Goal: Transaction & Acquisition: Download file/media

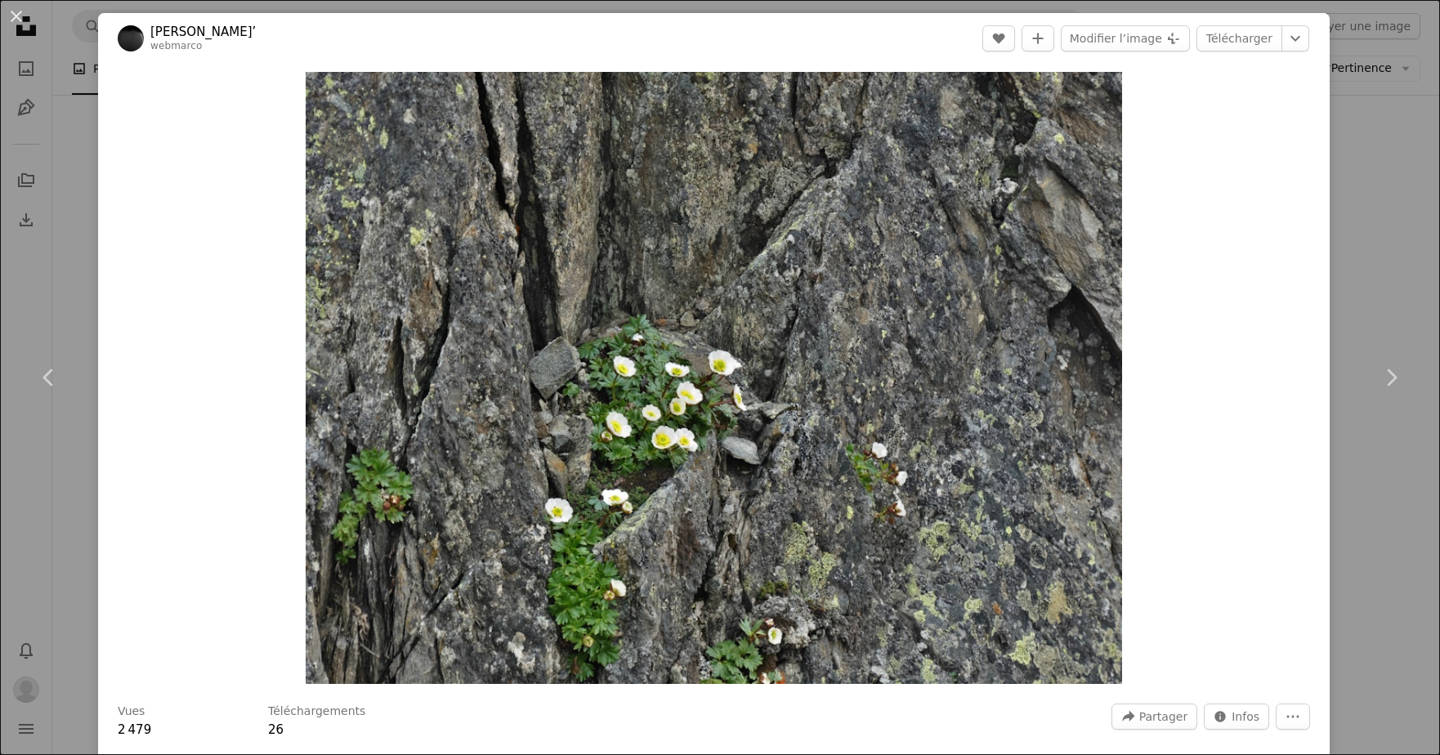
scroll to position [1296, 0]
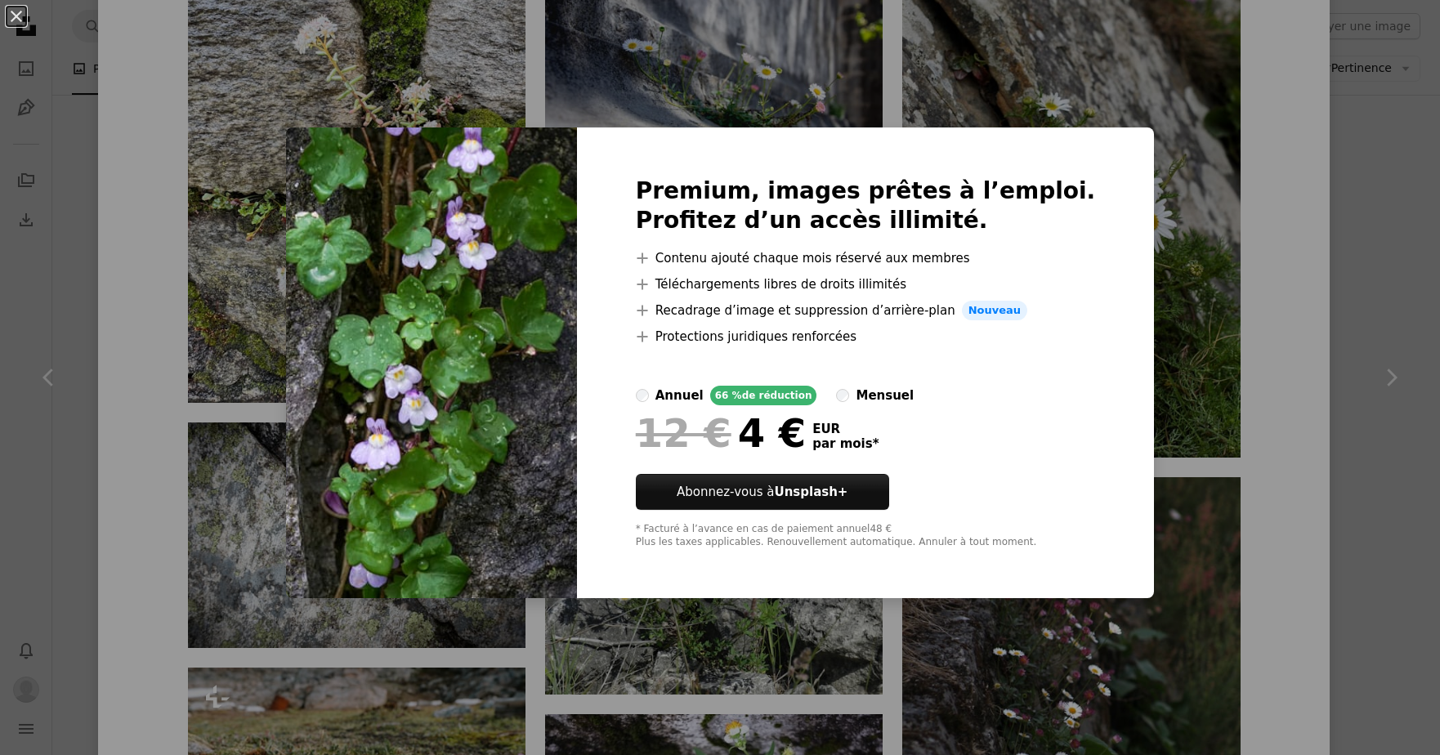
click at [1299, 285] on div "An X shape Premium, images prêtes à l’emploi. Profitez d’un accès illimité. A p…" at bounding box center [720, 377] width 1440 height 755
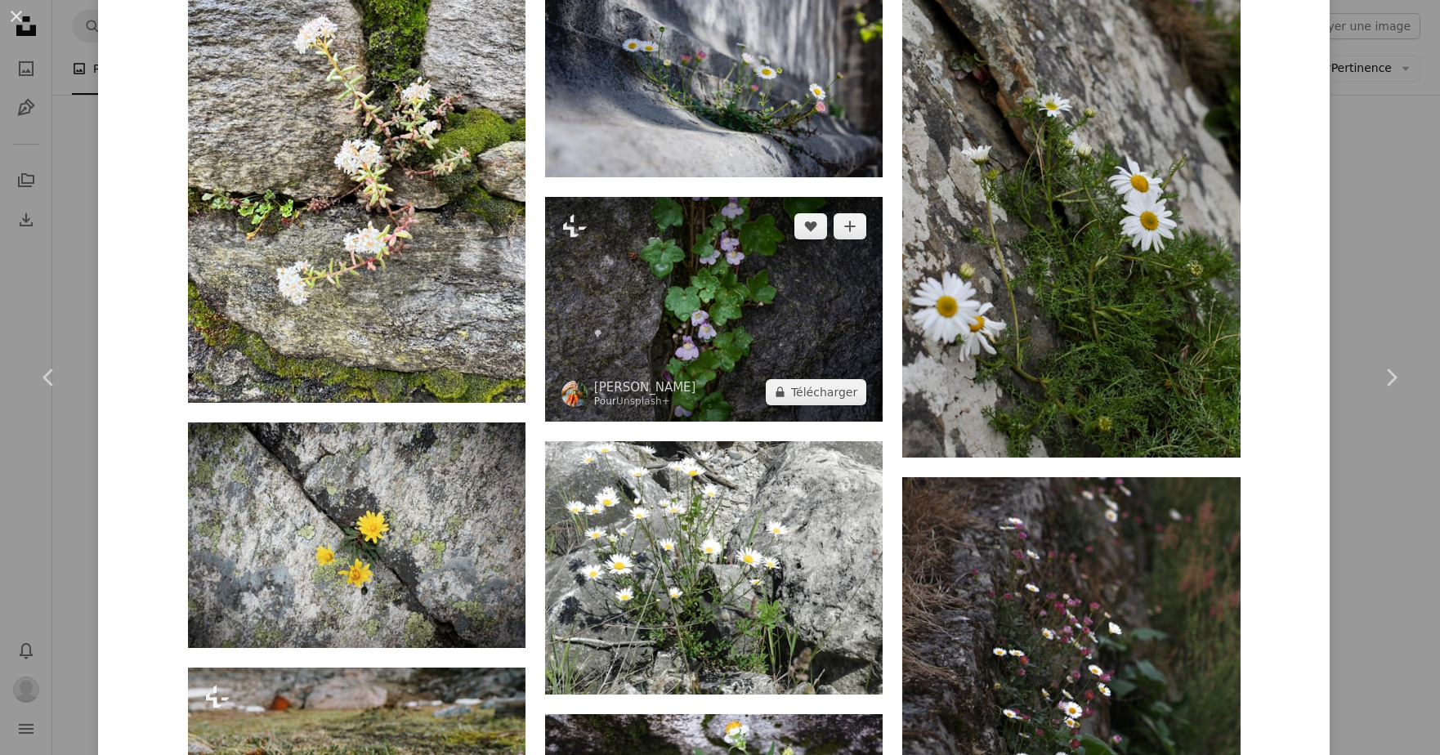
click at [769, 294] on img at bounding box center [714, 309] width 338 height 224
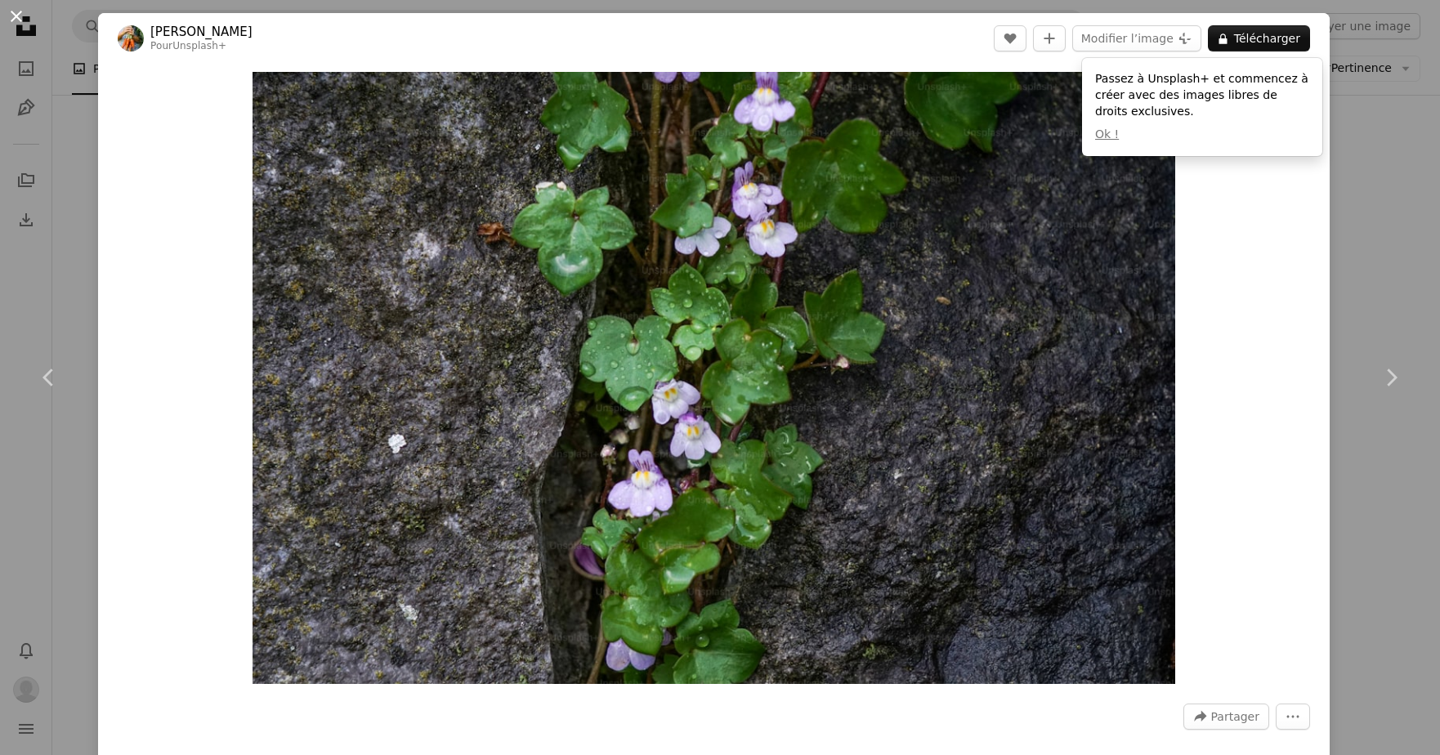
click at [21, 18] on button "An X shape" at bounding box center [17, 17] width 20 height 20
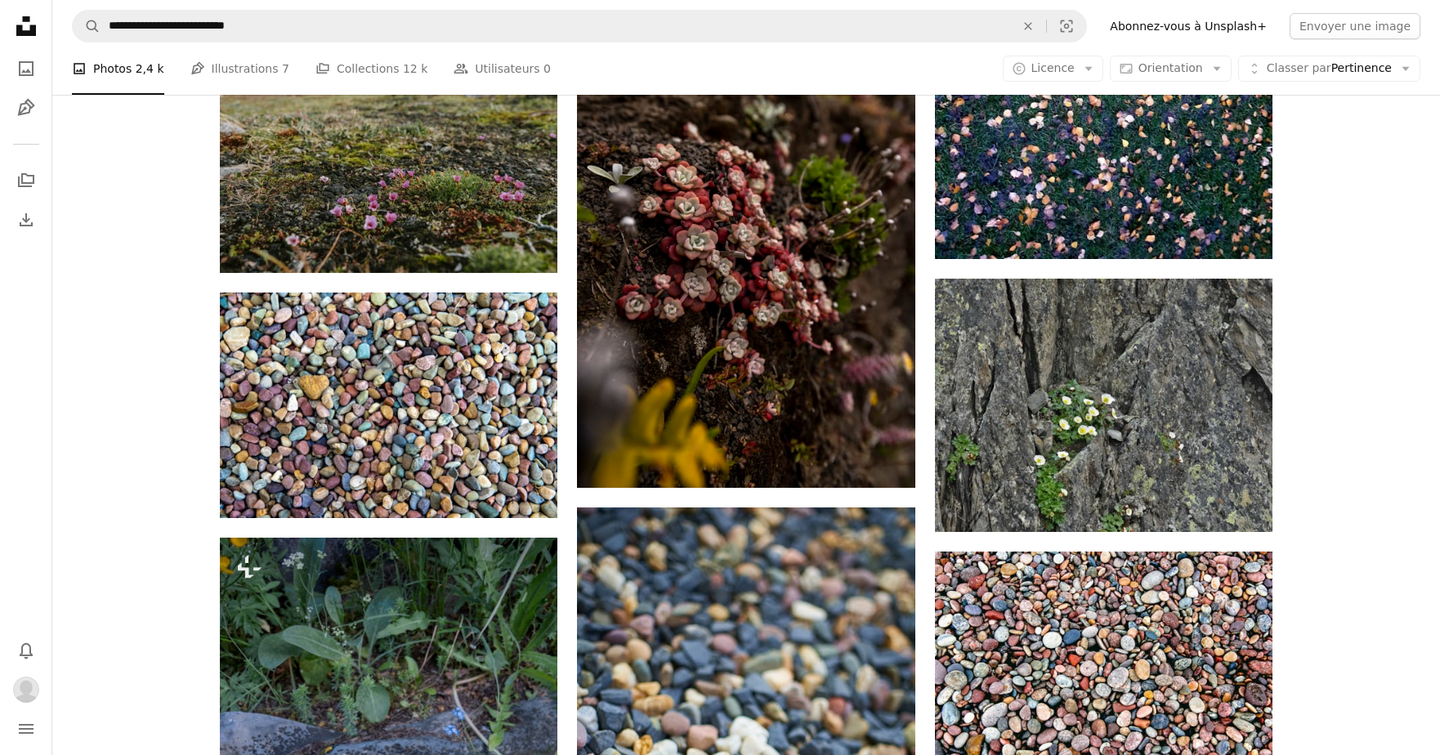
scroll to position [1817, 0]
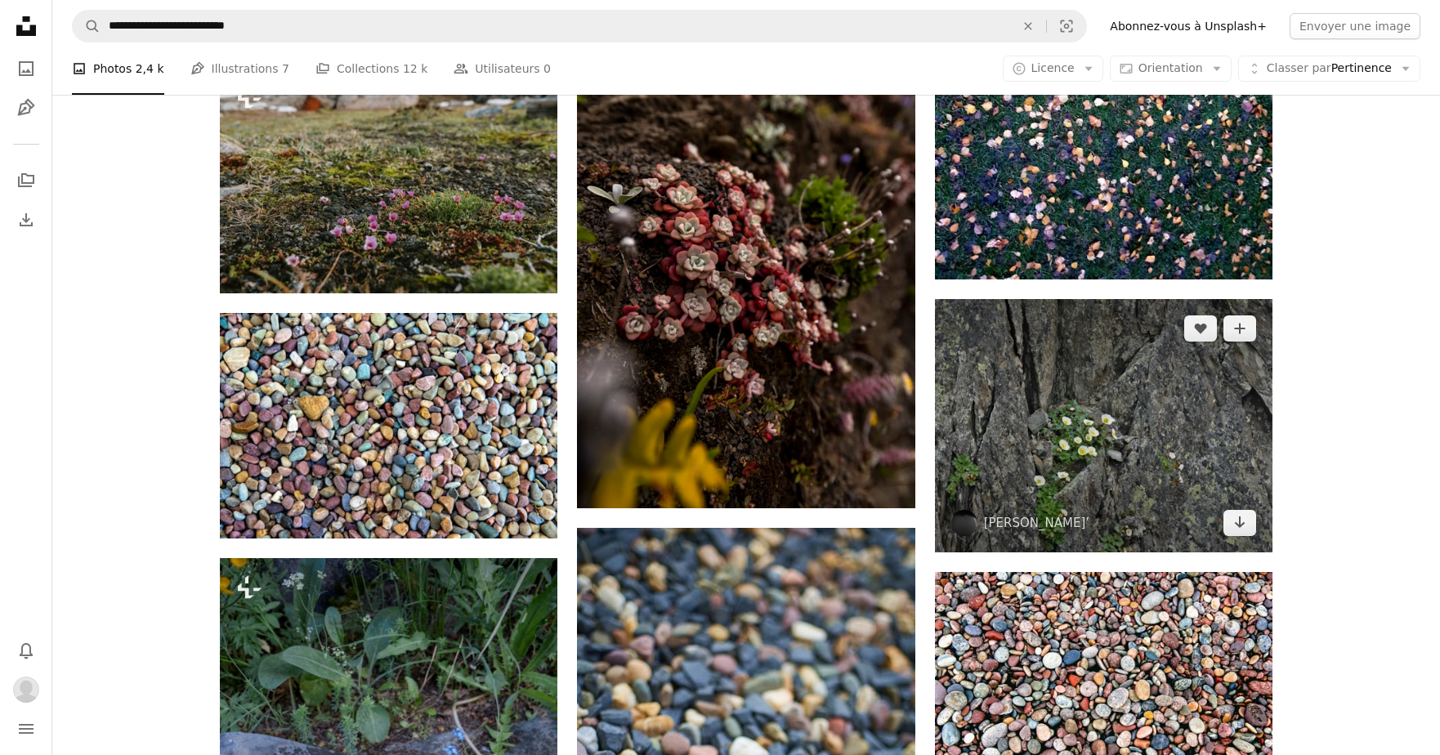
click at [1055, 389] on img at bounding box center [1104, 425] width 338 height 253
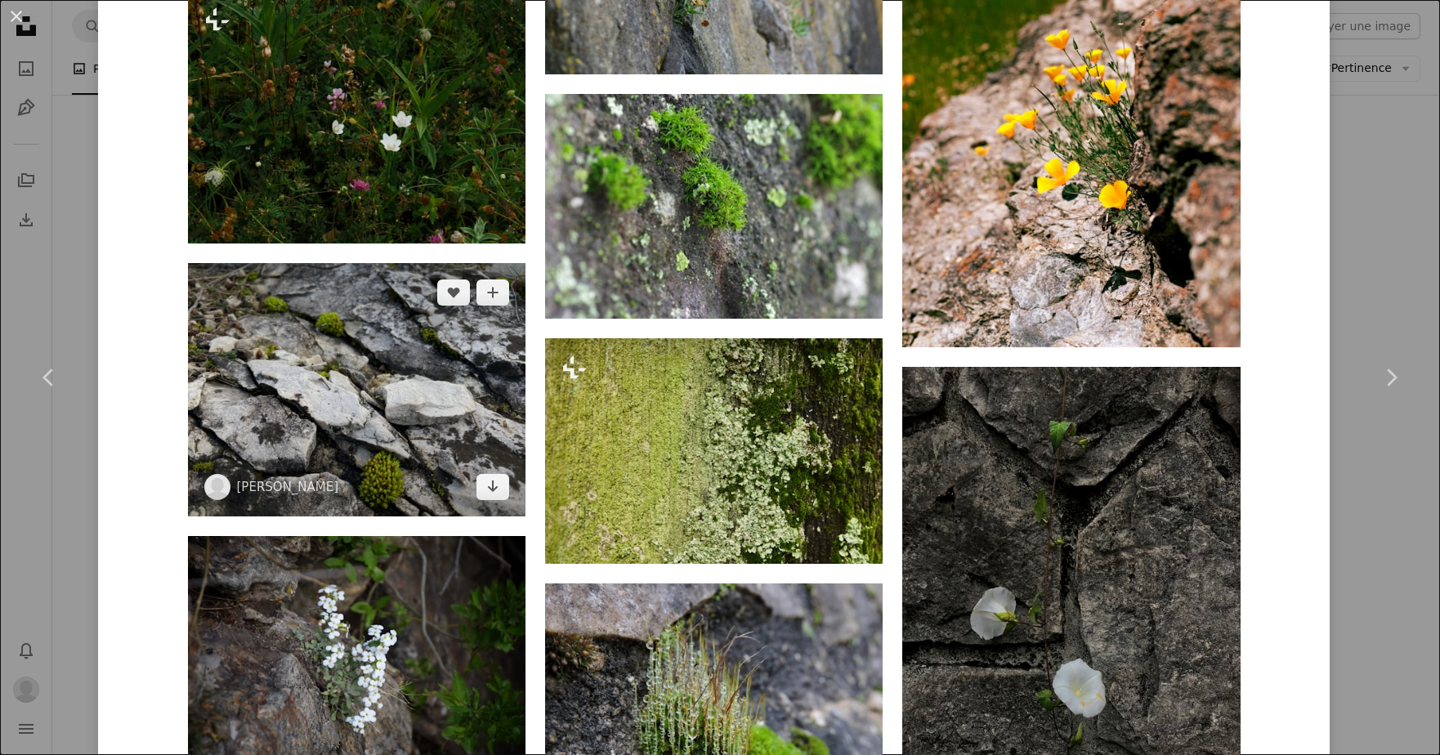
scroll to position [3185, 0]
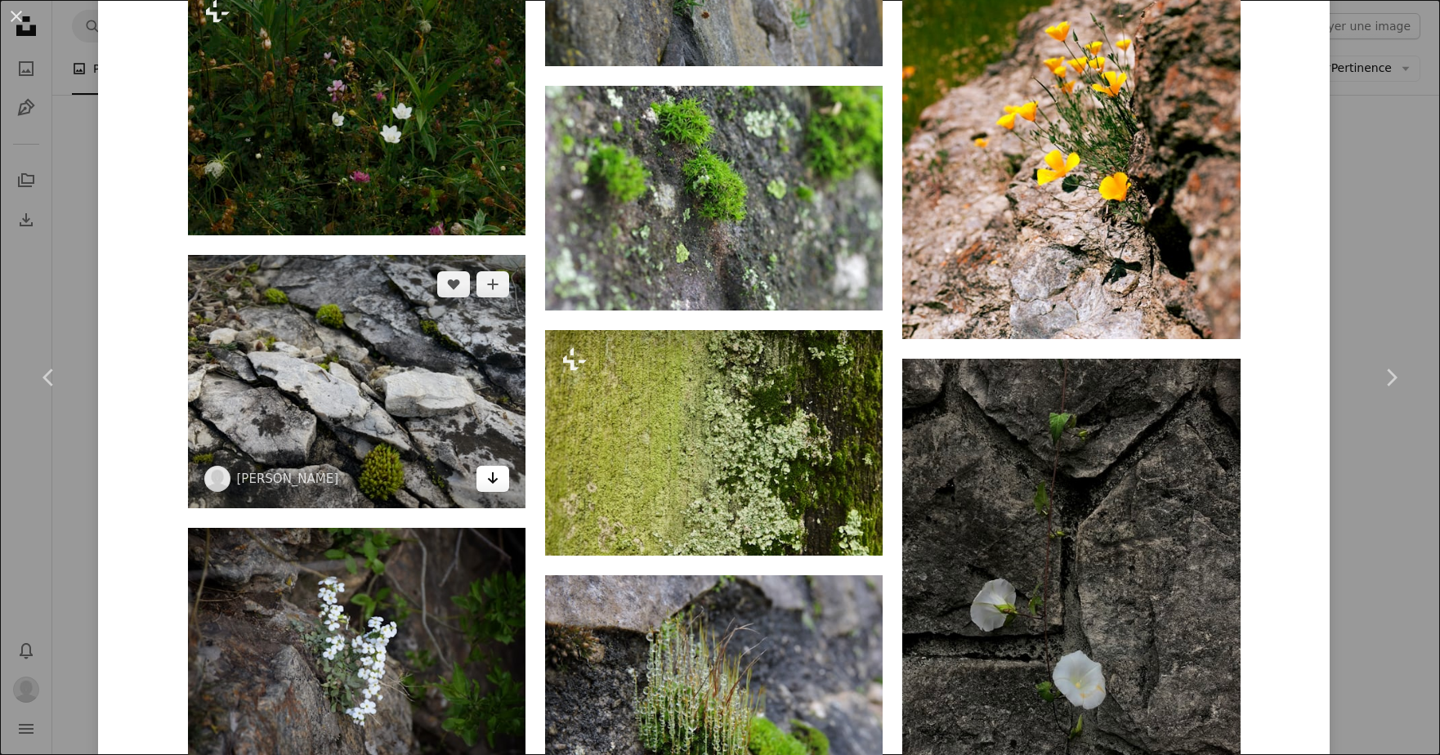
click at [499, 472] on icon "Télécharger" at bounding box center [493, 477] width 11 height 11
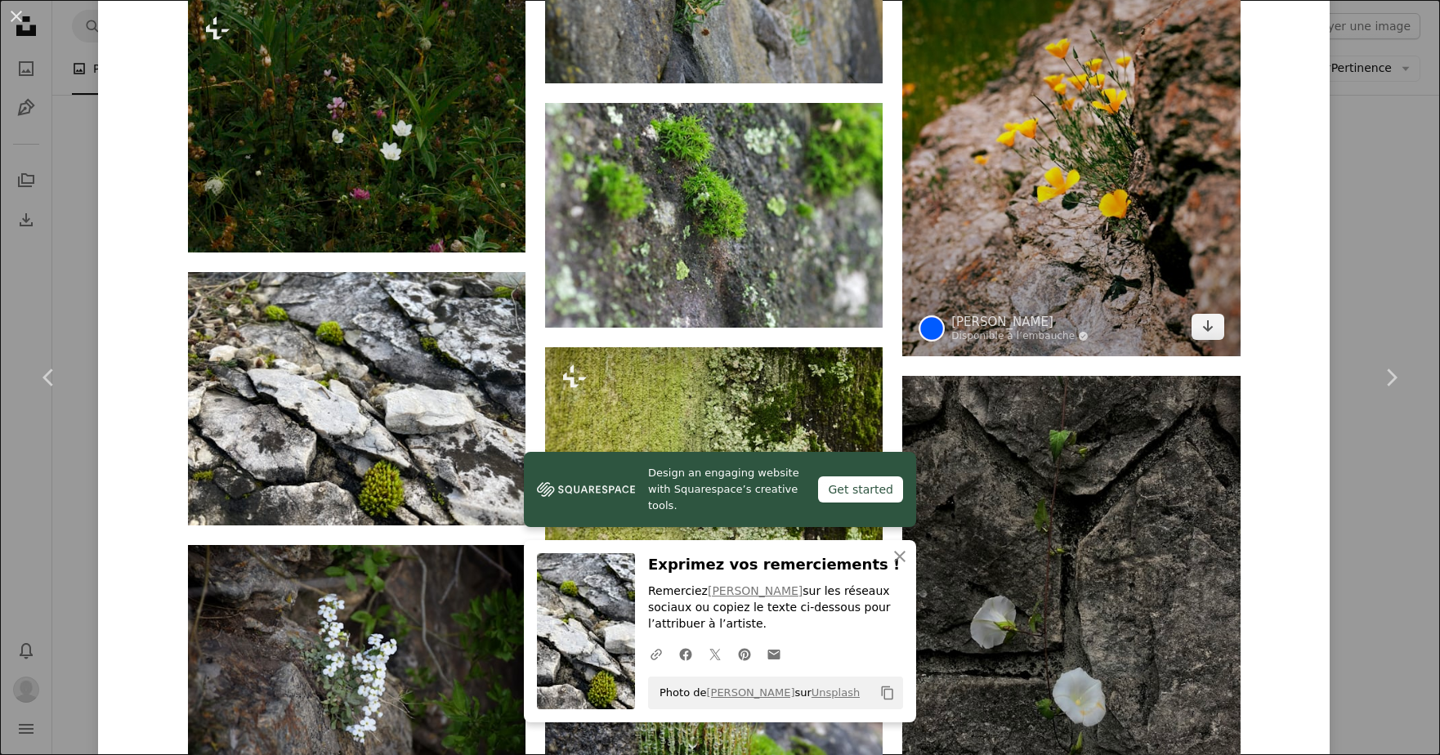
scroll to position [3165, 0]
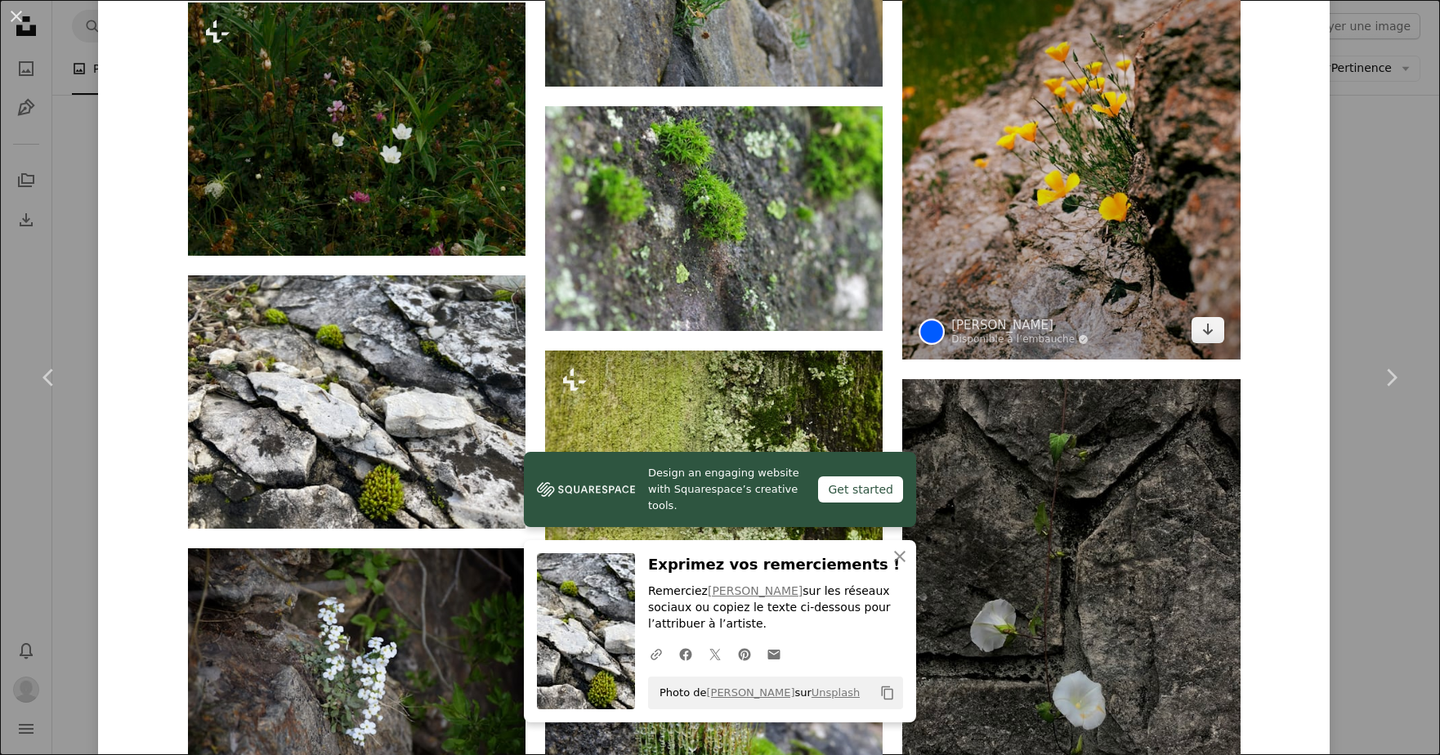
click at [1054, 294] on img at bounding box center [1071, 129] width 338 height 462
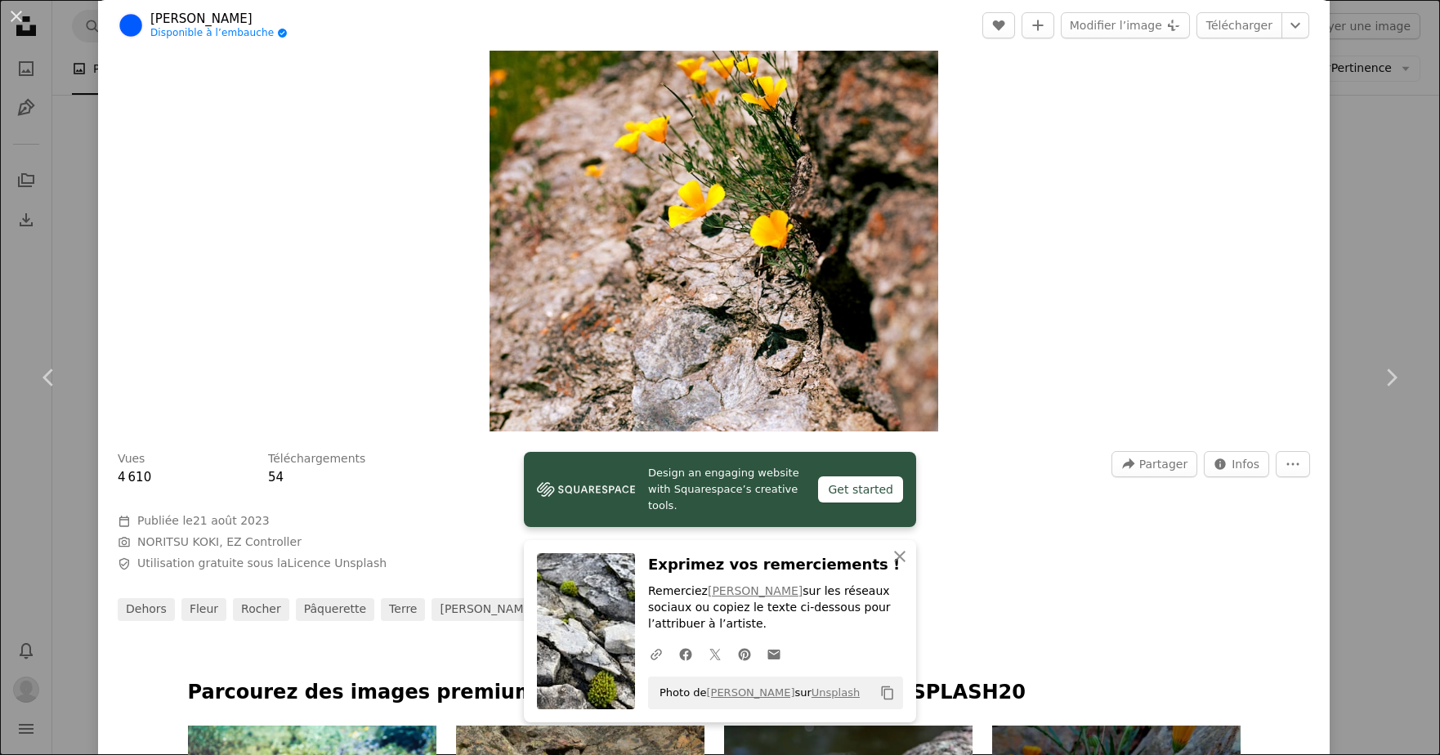
scroll to position [325, 0]
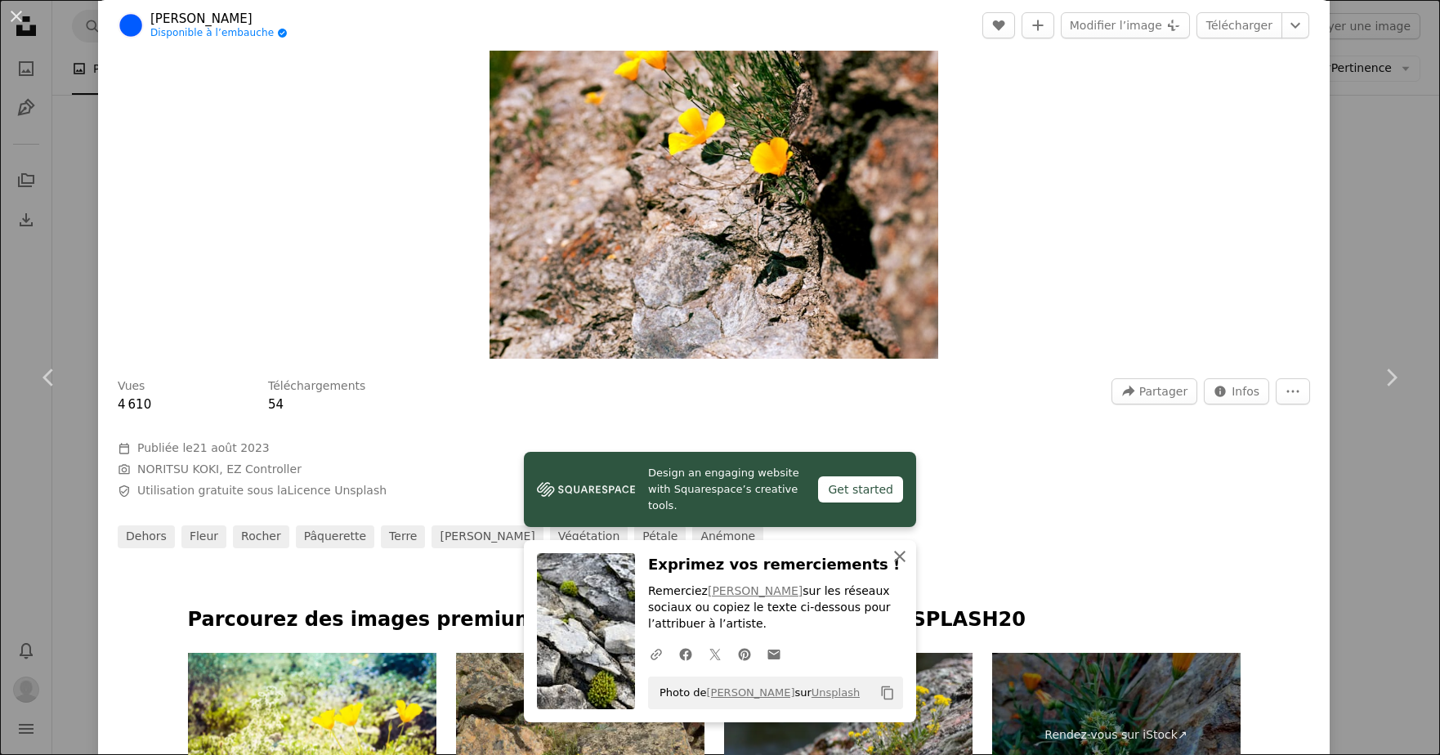
click at [897, 556] on icon "An X shape" at bounding box center [900, 557] width 20 height 20
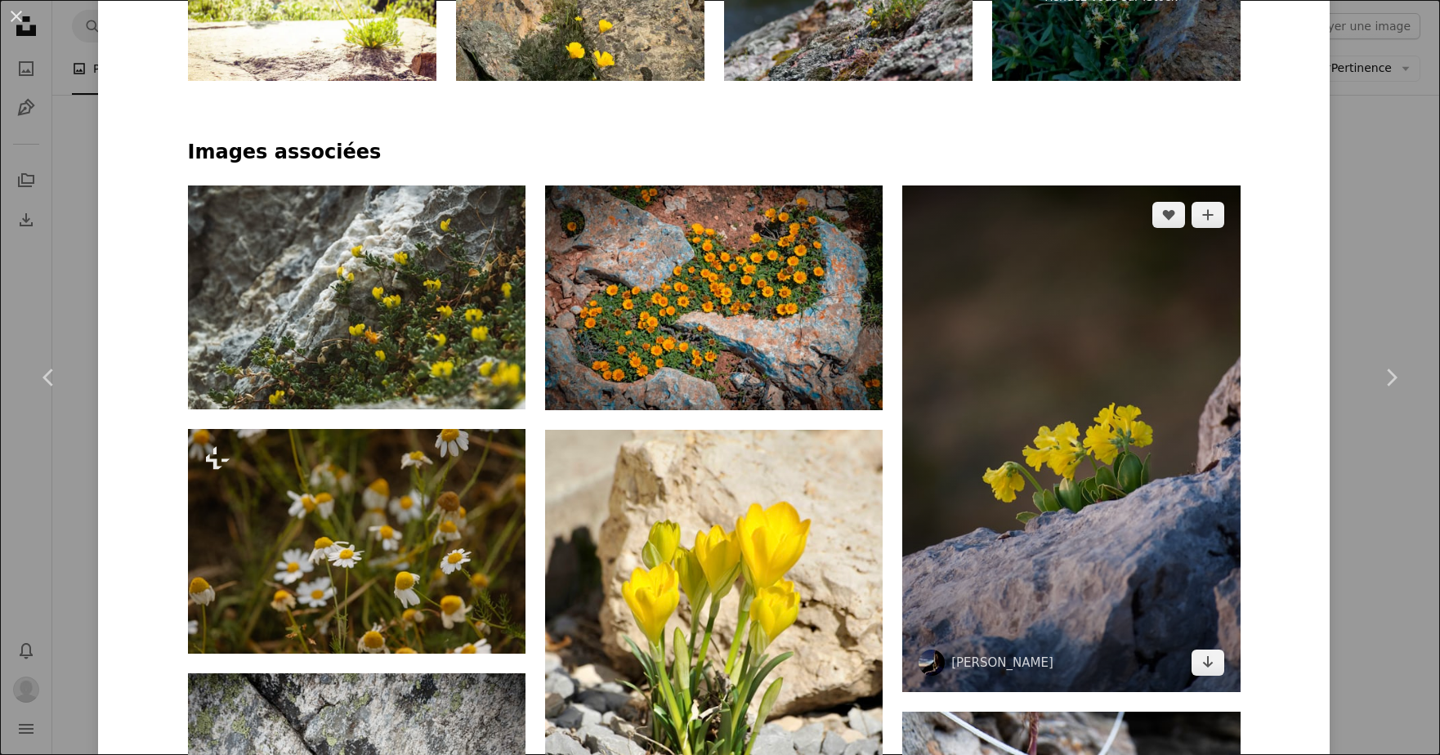
scroll to position [1106, 0]
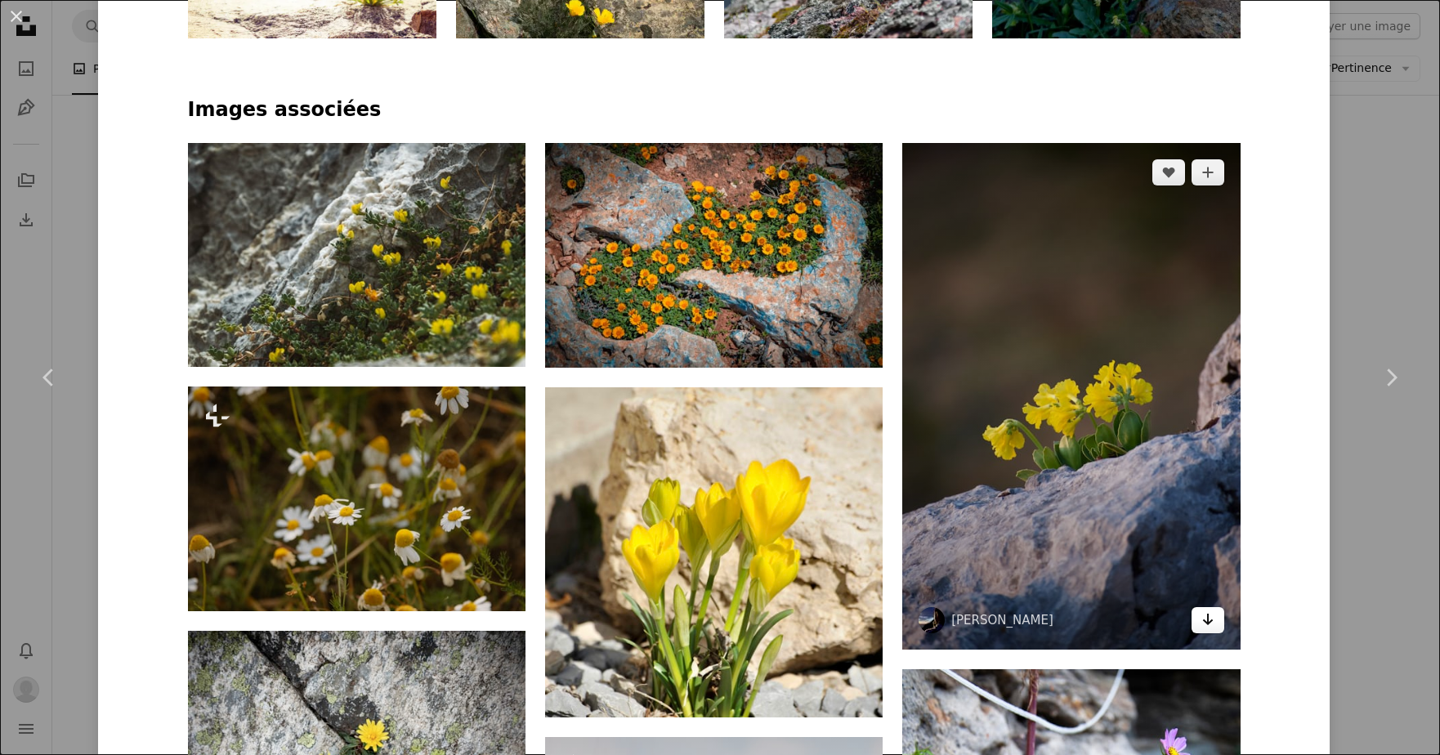
click at [1215, 611] on icon "Arrow pointing down" at bounding box center [1207, 620] width 13 height 20
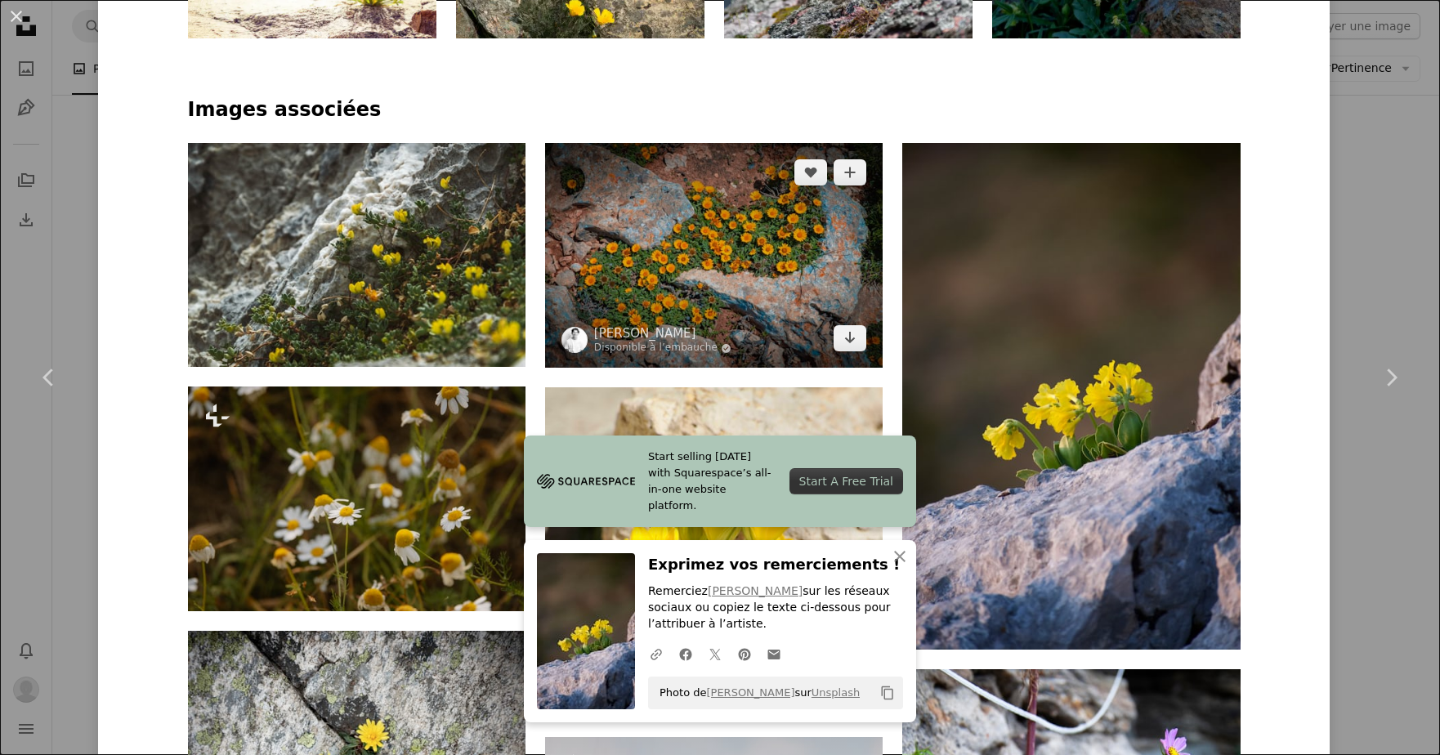
scroll to position [1108, 0]
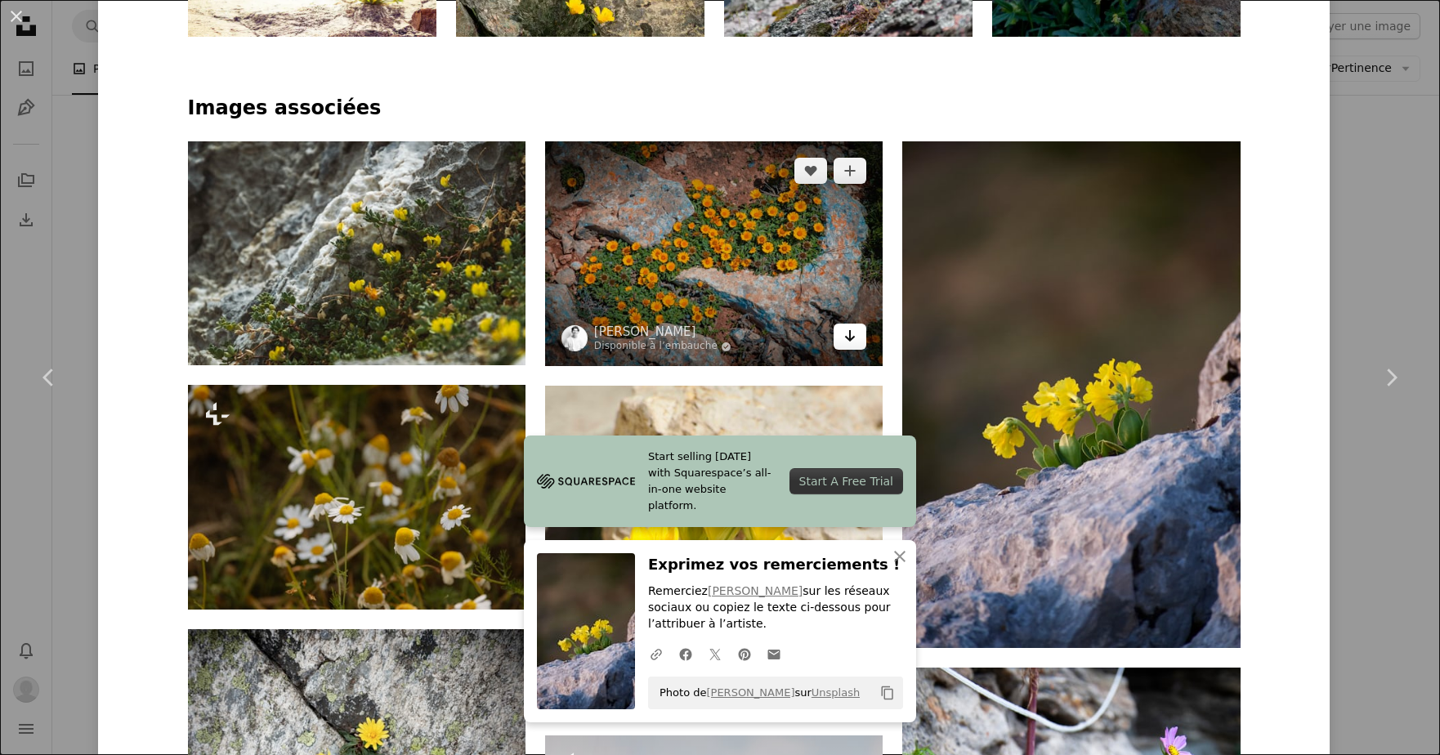
click at [857, 328] on icon "Arrow pointing down" at bounding box center [849, 336] width 13 height 20
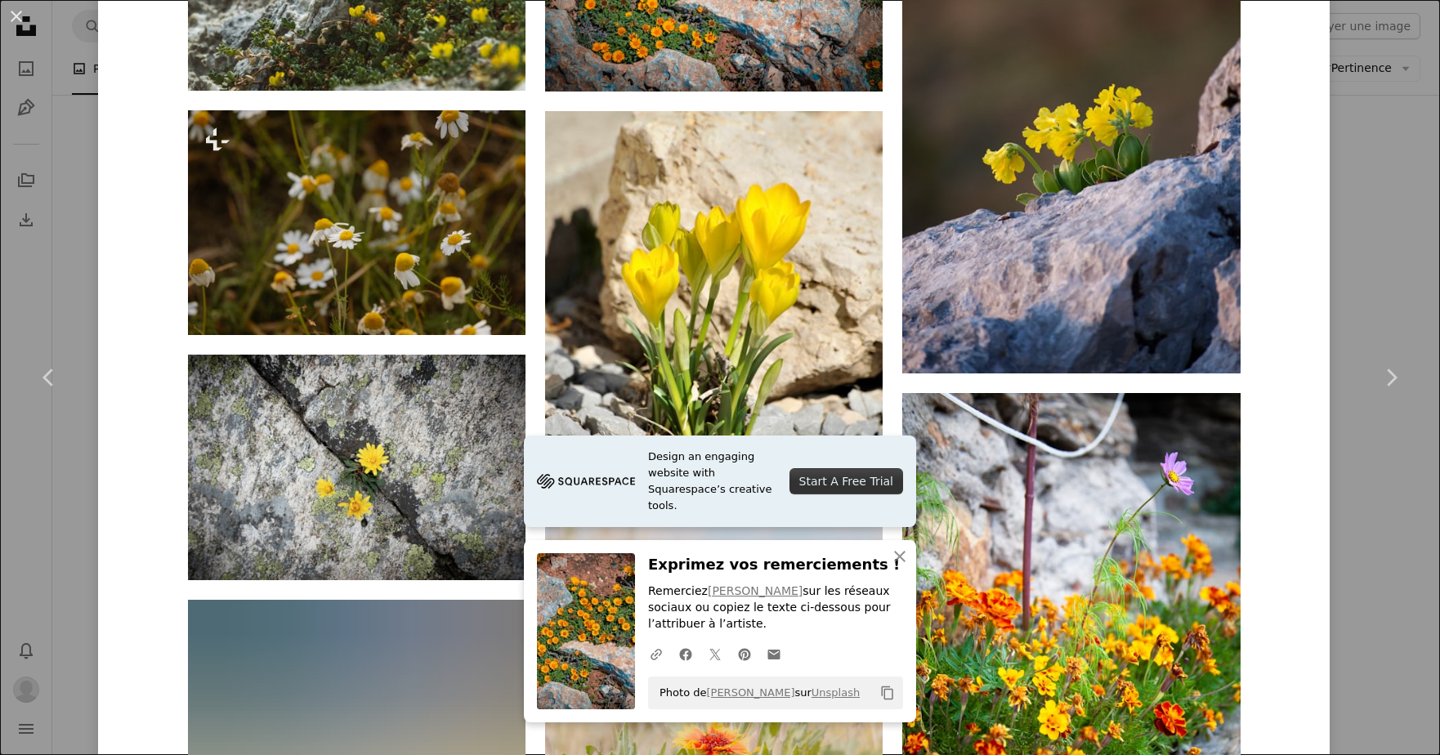
scroll to position [1430, 0]
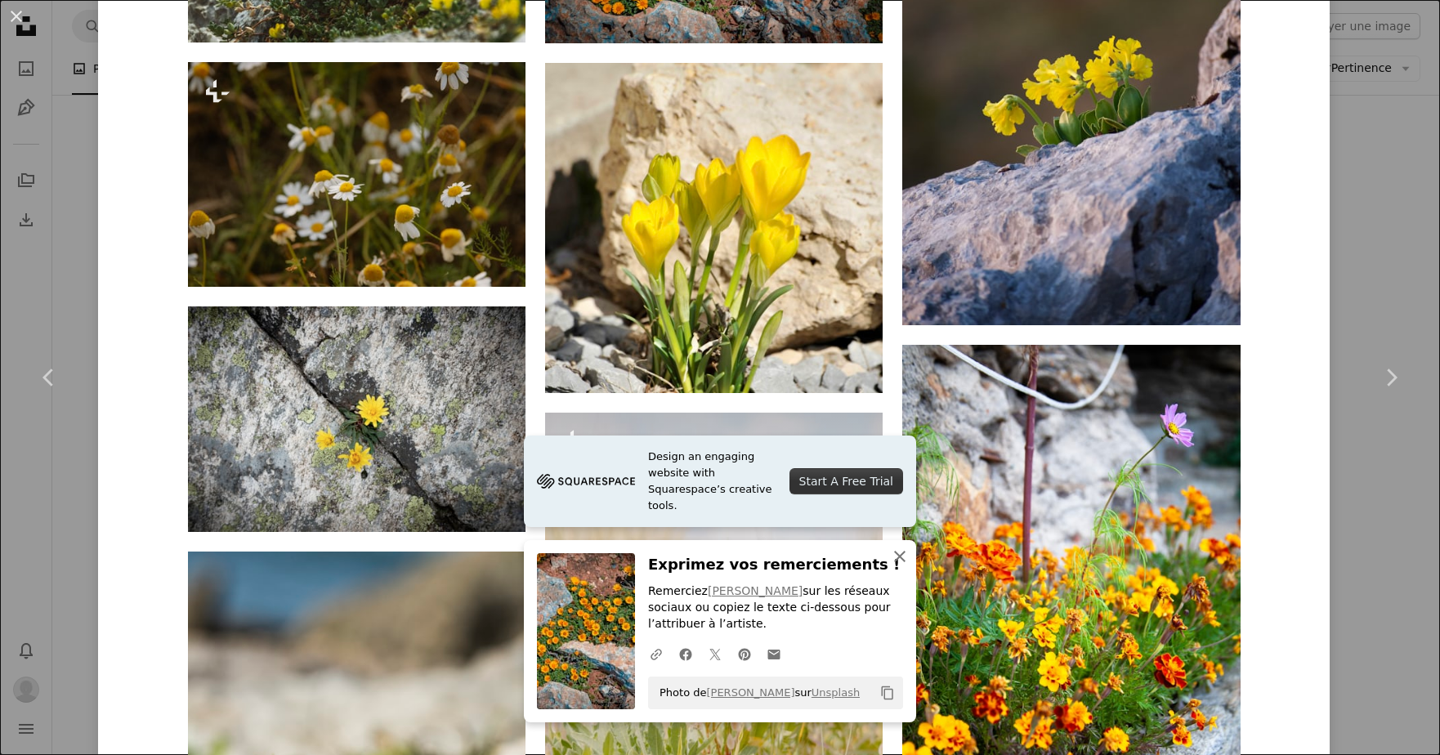
click at [902, 561] on icon "button" at bounding box center [899, 556] width 11 height 11
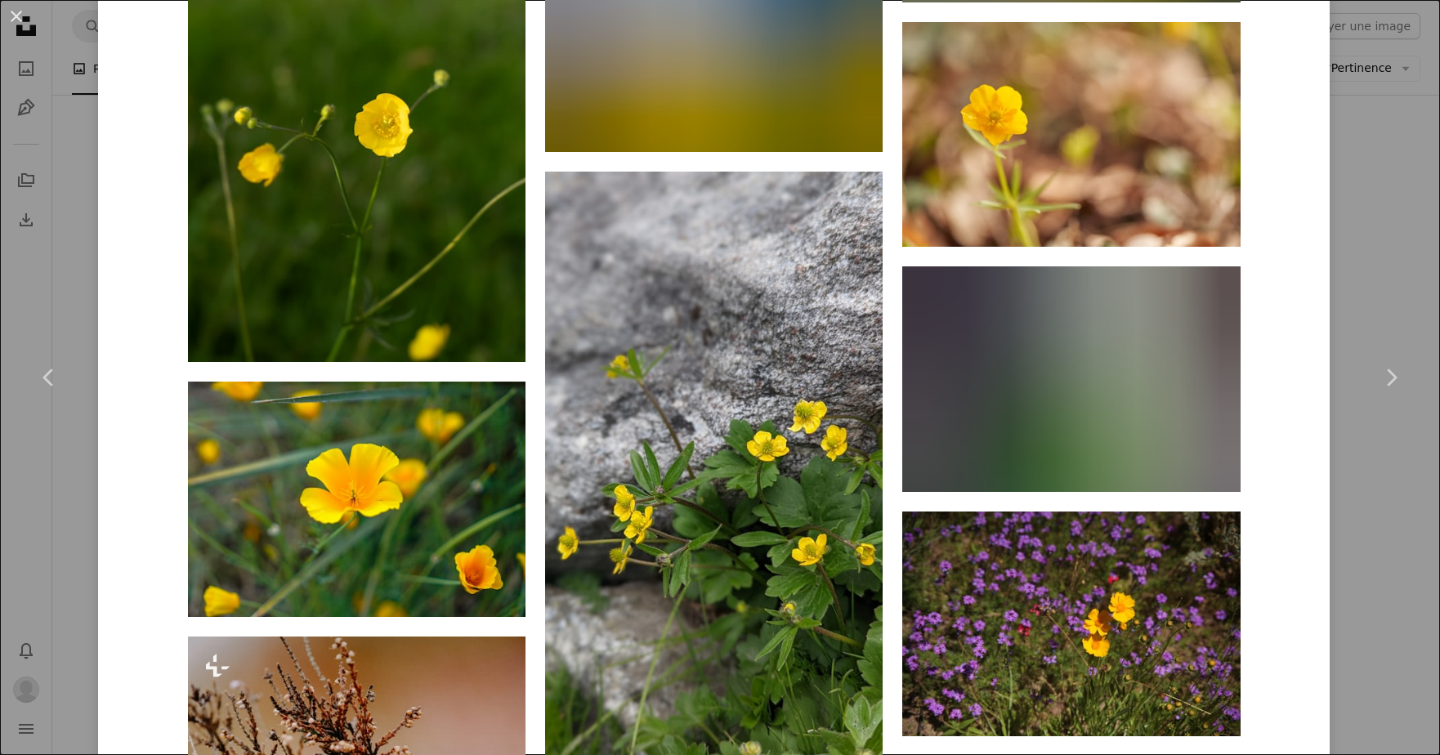
scroll to position [6179, 0]
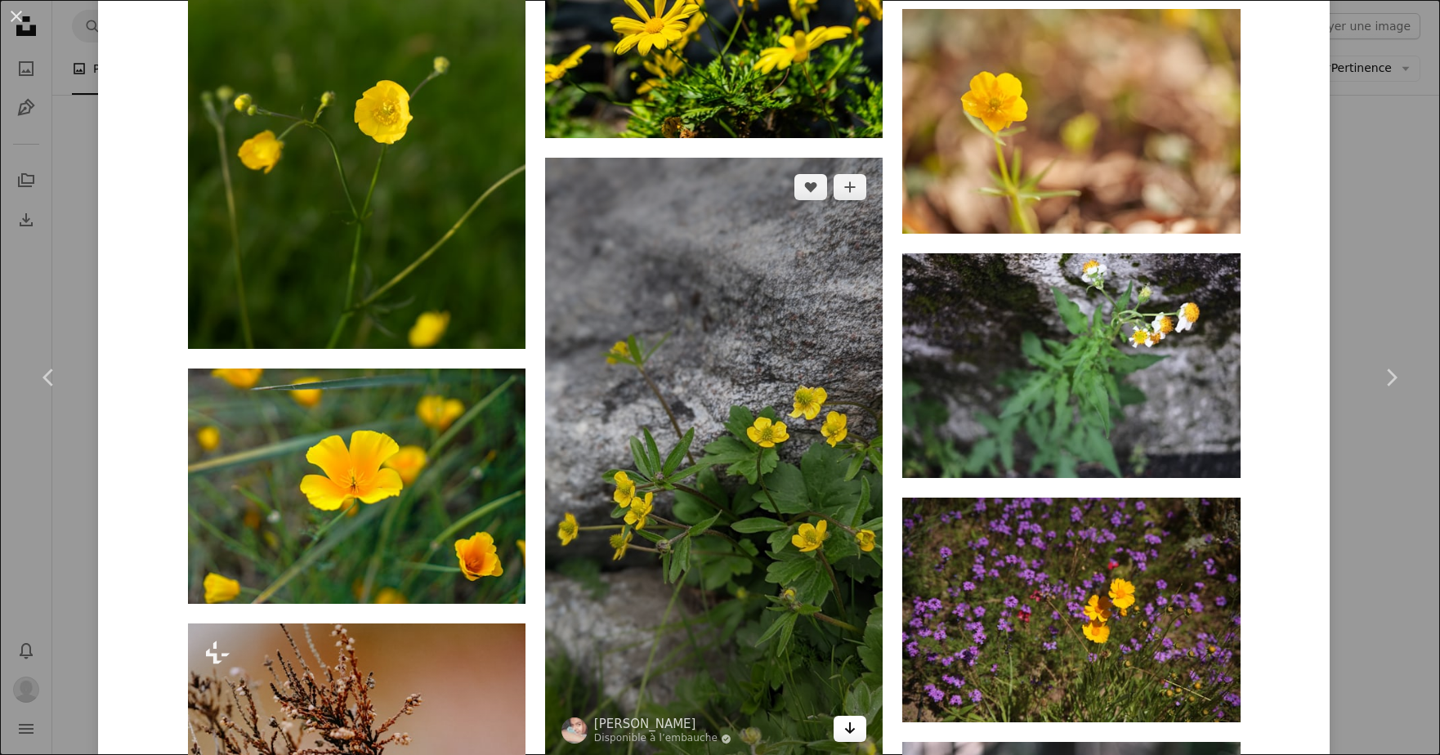
click at [857, 723] on icon "Arrow pointing down" at bounding box center [849, 728] width 13 height 20
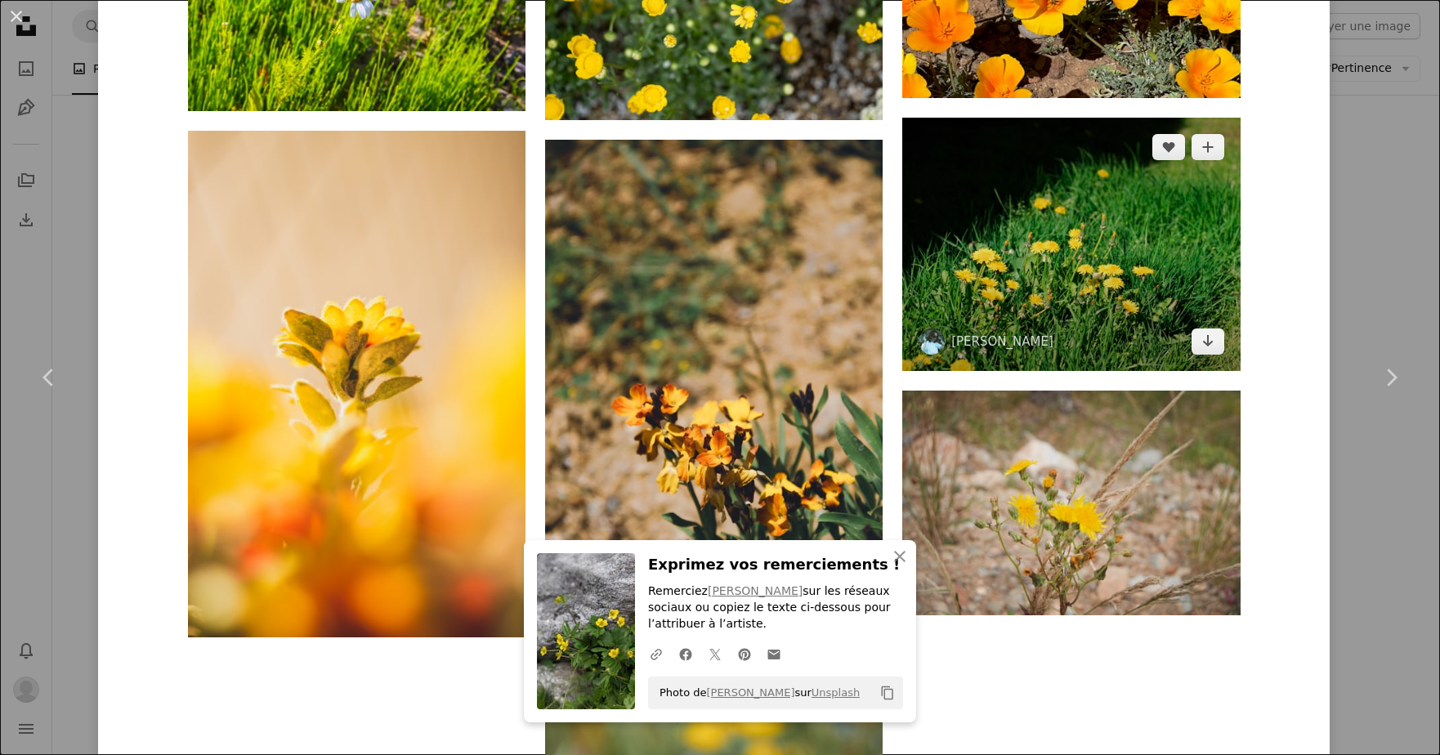
scroll to position [17133, 0]
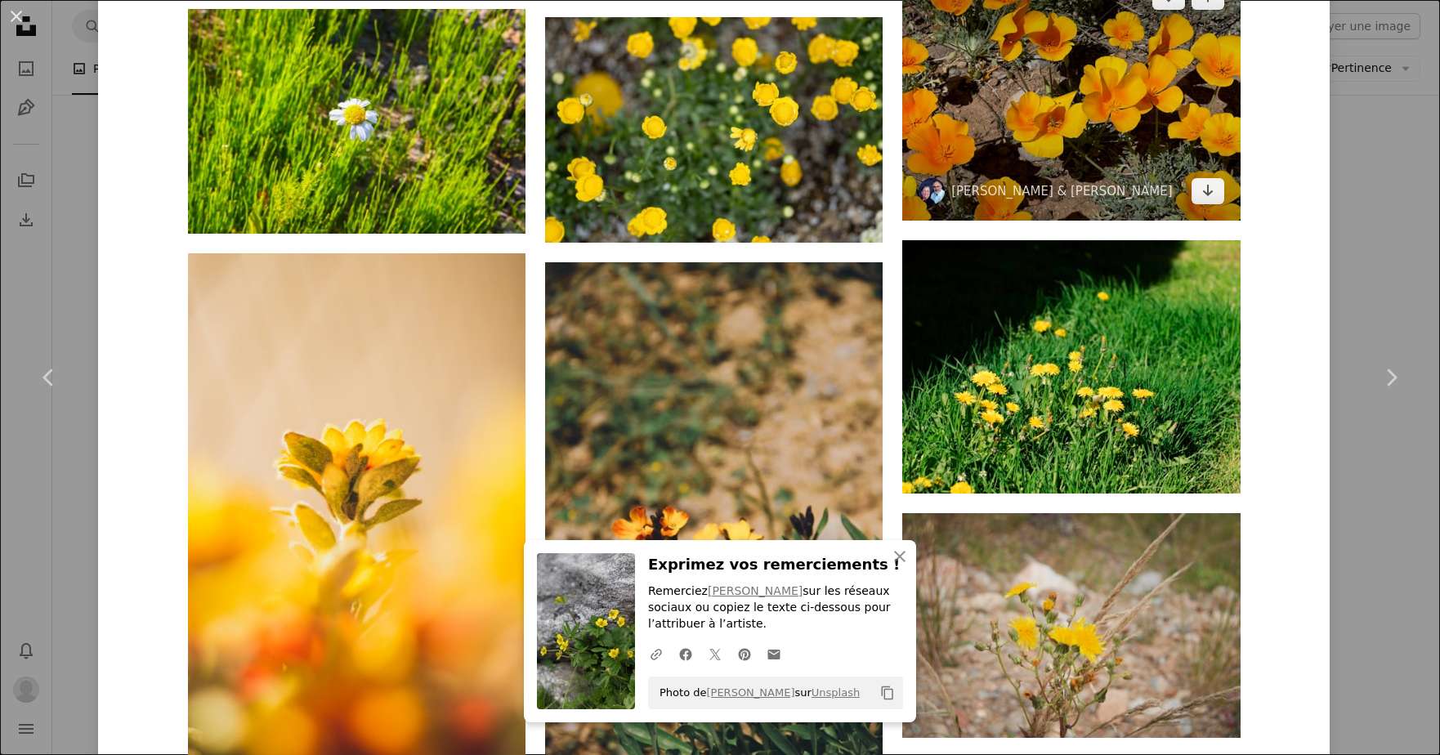
click at [1102, 154] on img at bounding box center [1071, 93] width 338 height 253
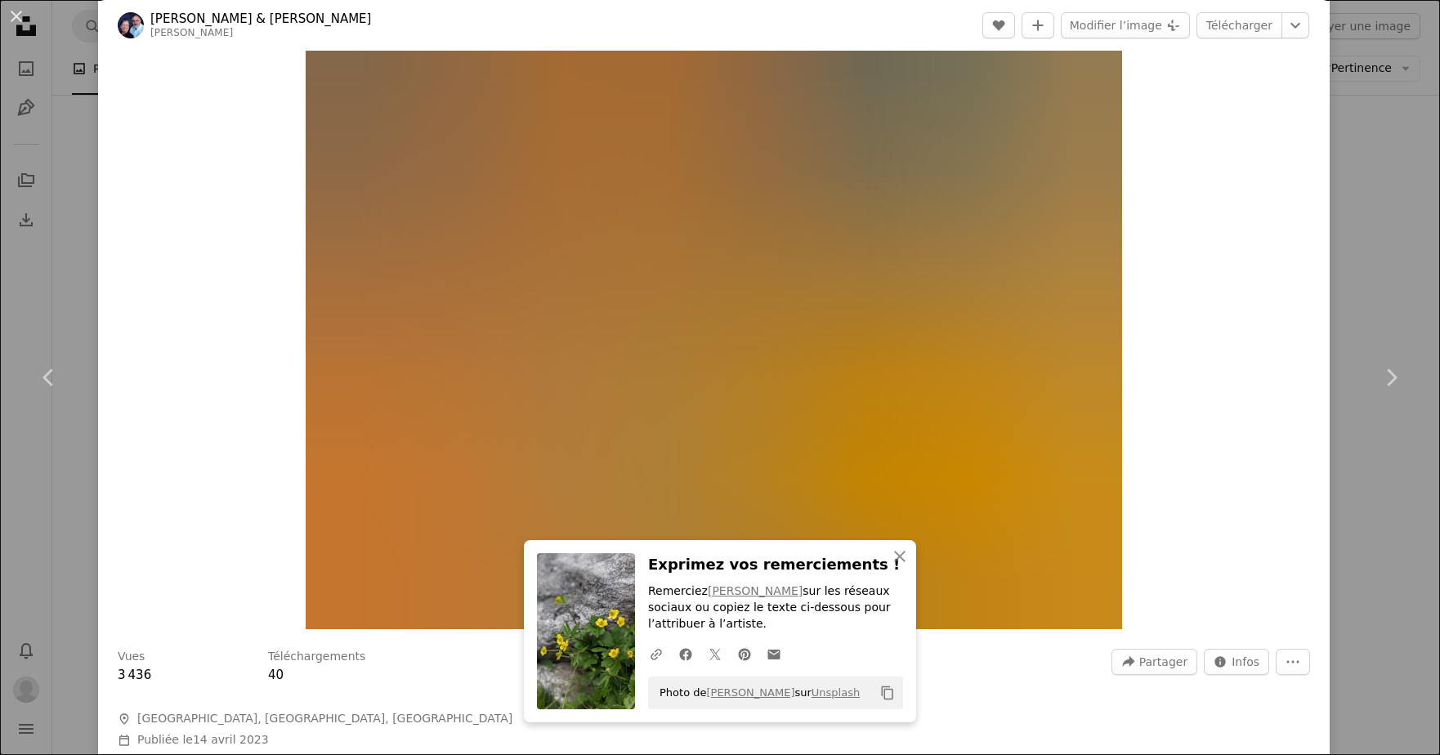
scroll to position [54, 0]
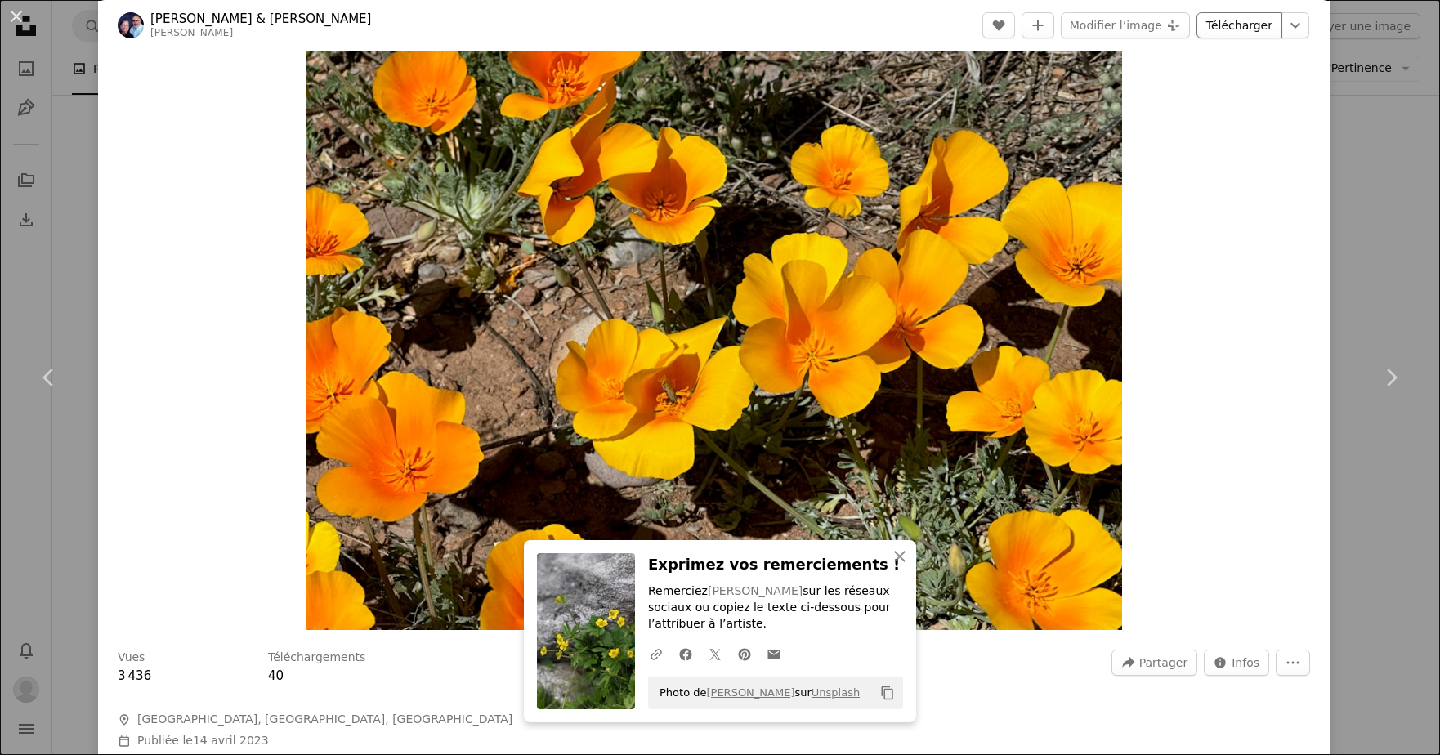
click at [1264, 28] on link "Télécharger" at bounding box center [1240, 25] width 86 height 26
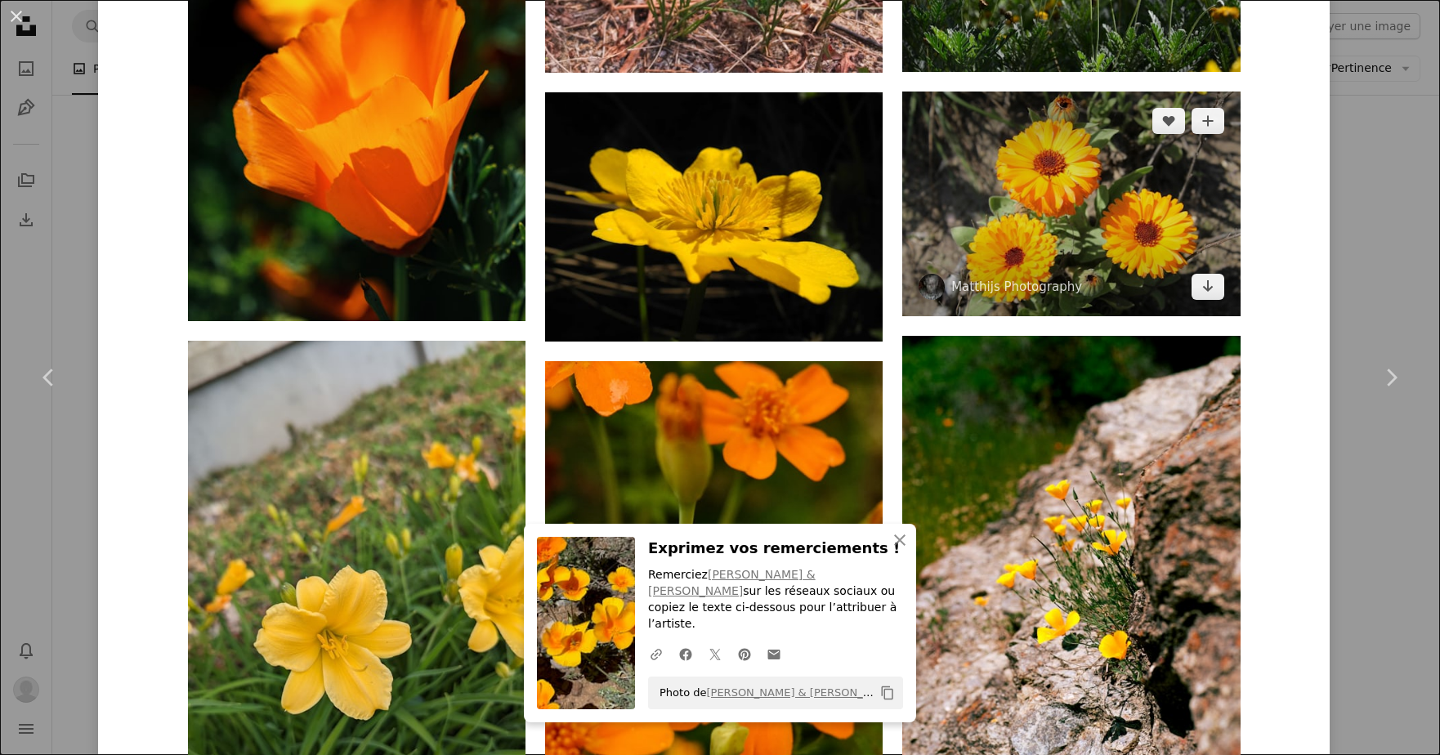
scroll to position [26301, 0]
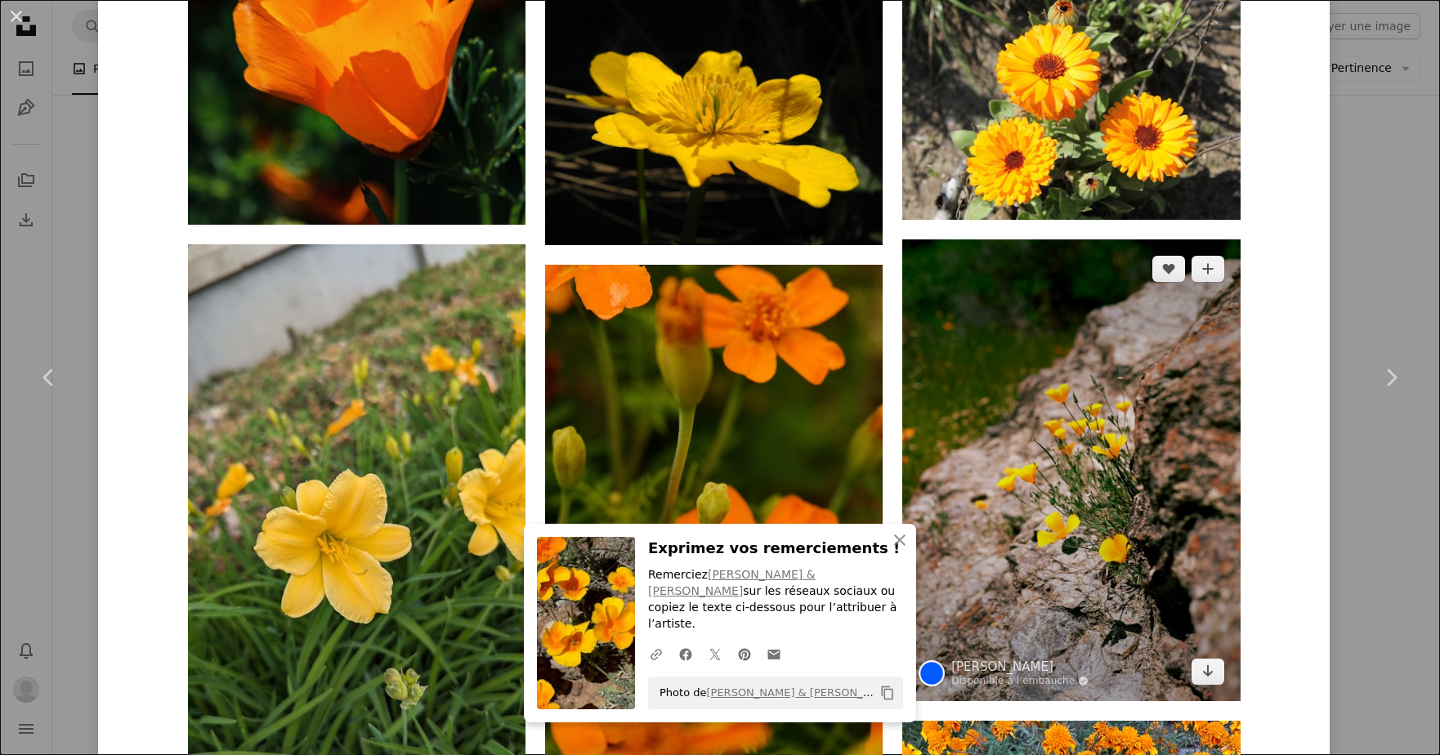
click at [1117, 441] on img at bounding box center [1071, 470] width 338 height 462
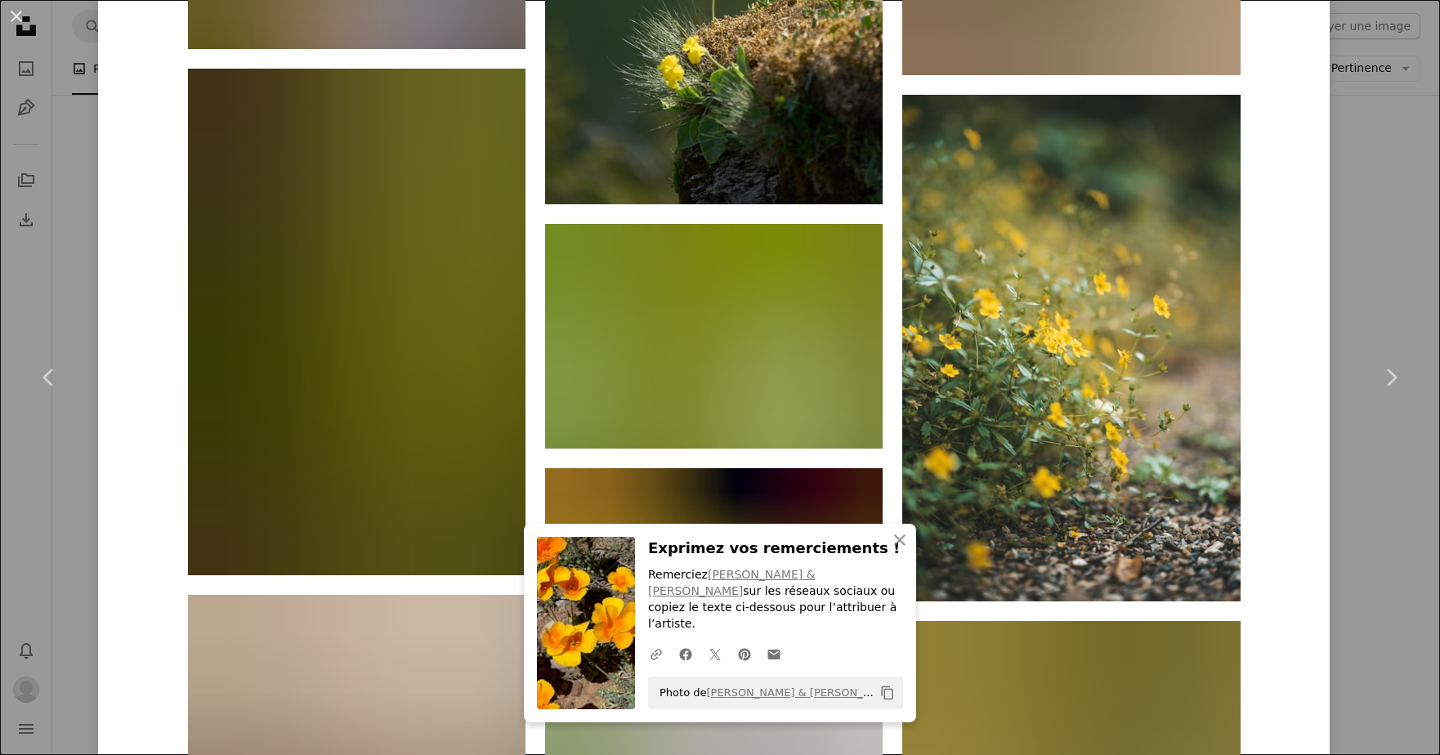
scroll to position [7104, 0]
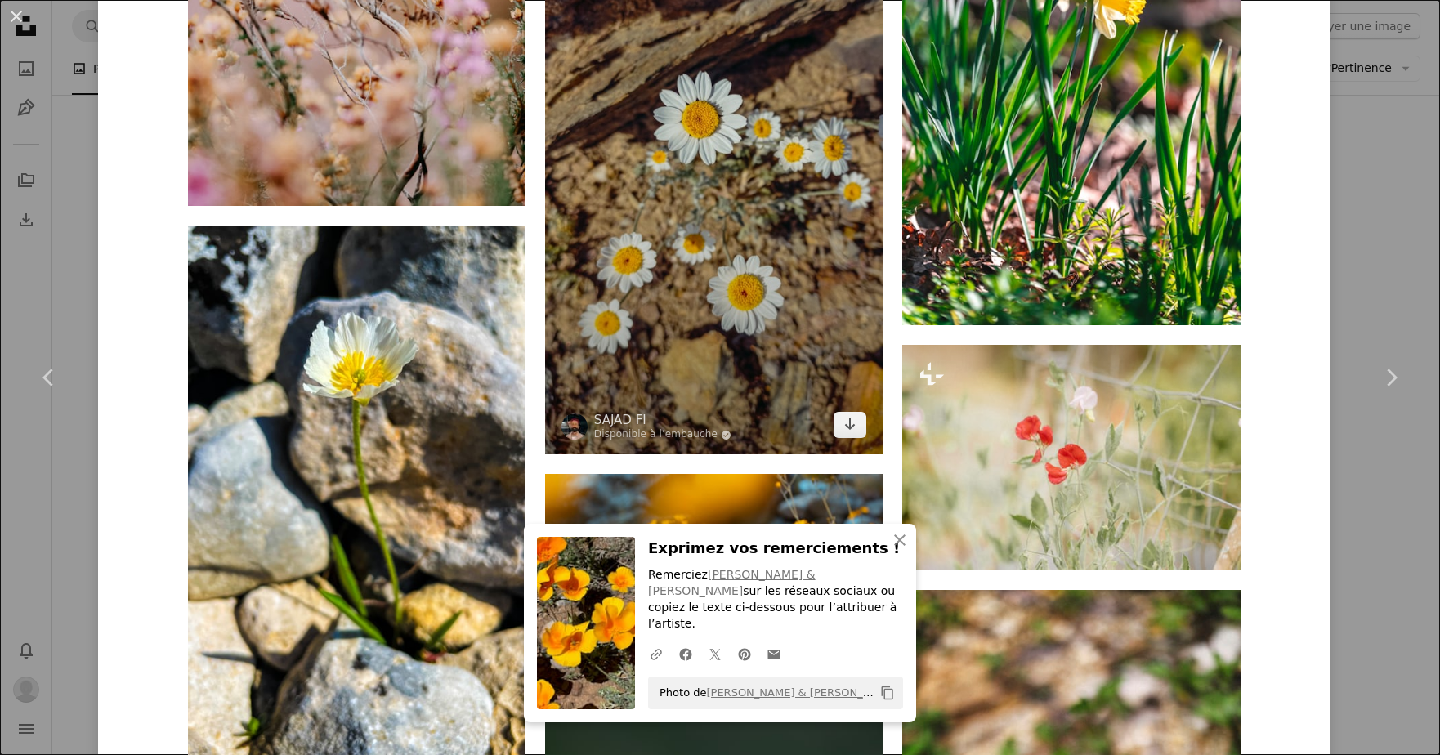
click at [870, 0] on img at bounding box center [714, 154] width 338 height 601
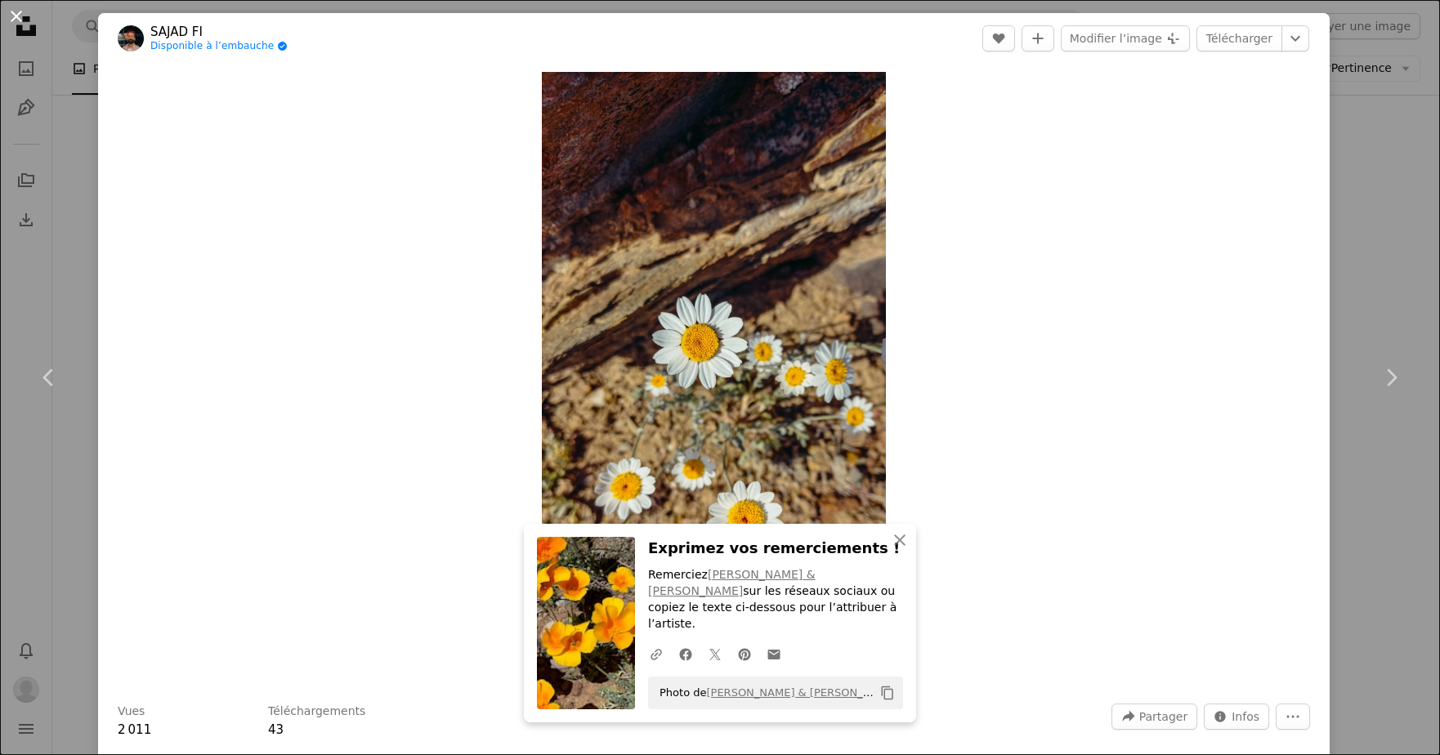
click at [24, 17] on button "An X shape" at bounding box center [17, 17] width 20 height 20
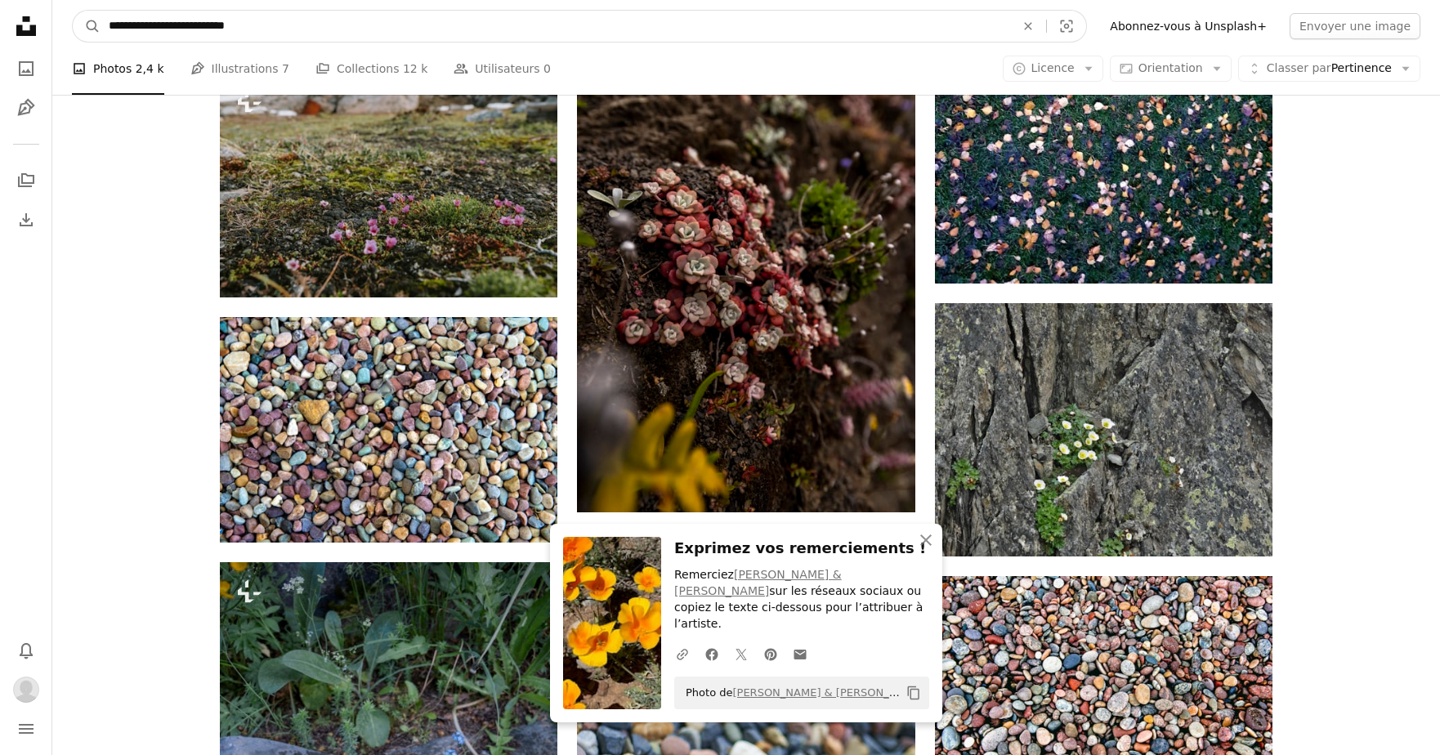
drag, startPoint x: 309, startPoint y: 21, endPoint x: -6, endPoint y: -2, distance: 315.5
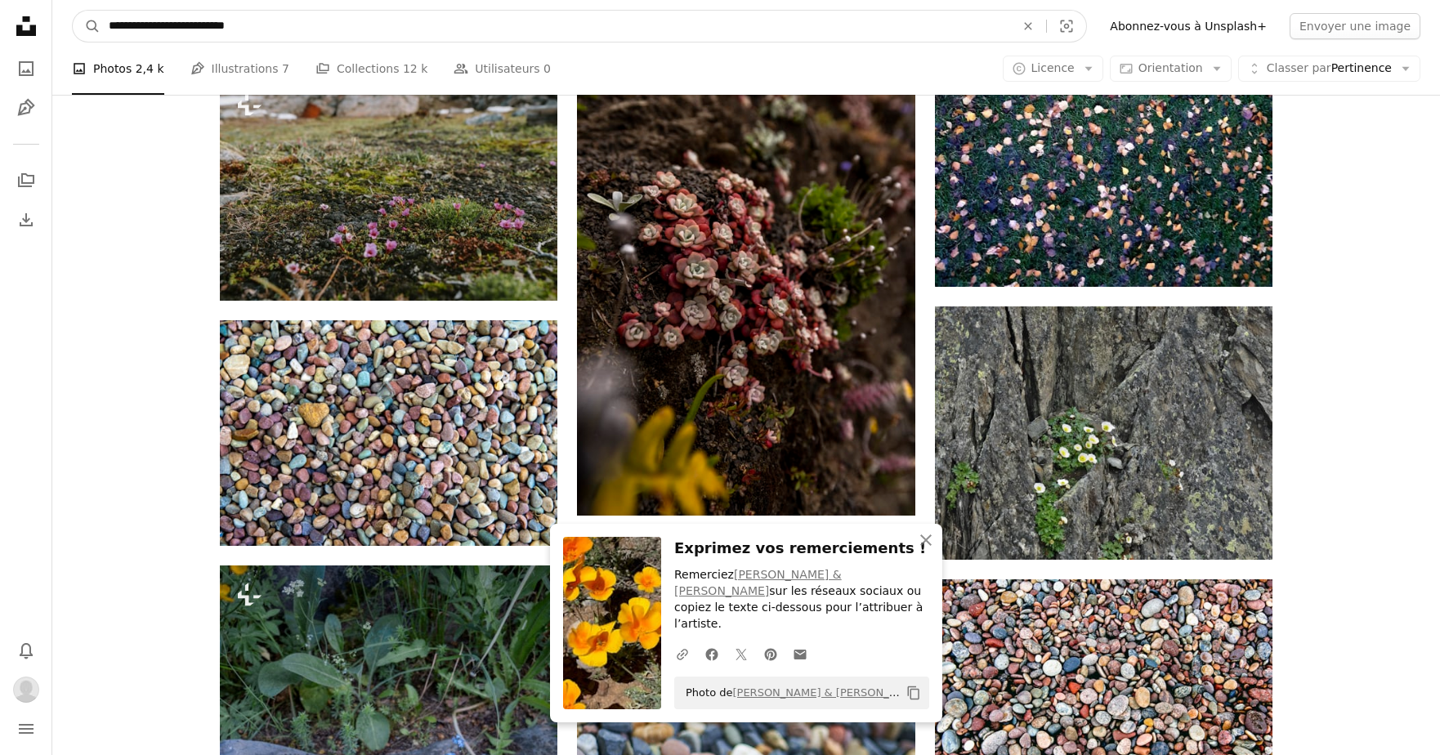
paste input "Rechercher des visuels sur tout le site"
click at [168, 25] on input "**********" at bounding box center [556, 26] width 910 height 31
type input "**********"
click at [87, 26] on button "A magnifying glass" at bounding box center [87, 26] width 28 height 31
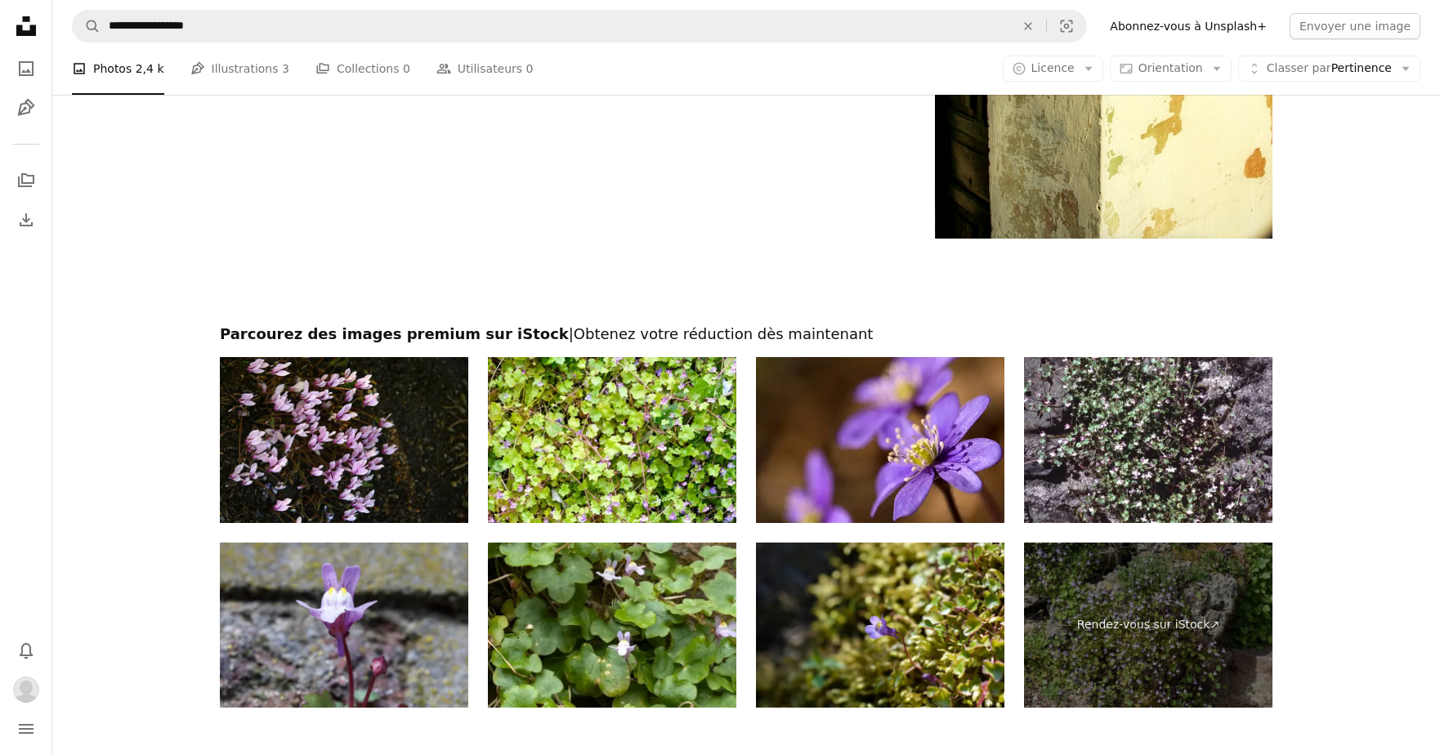
scroll to position [2976, 0]
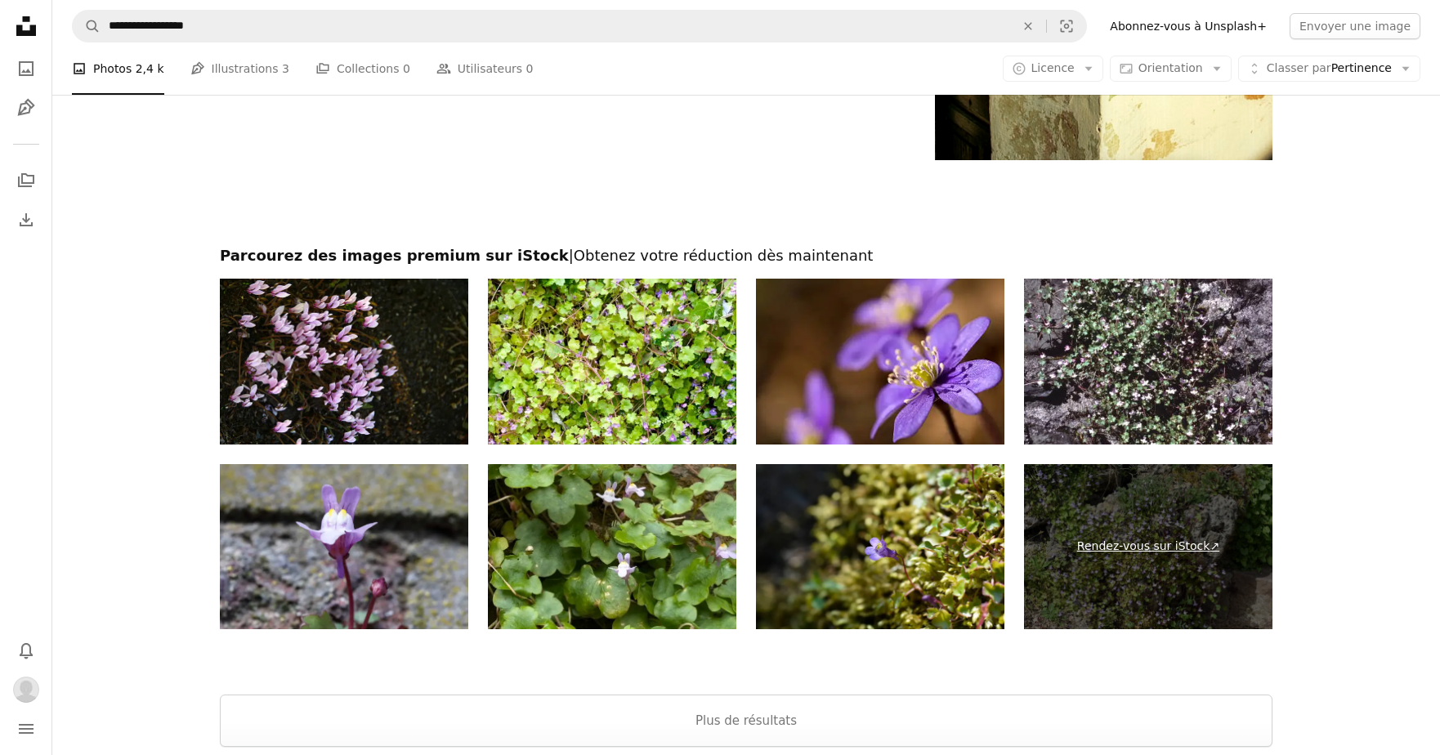
click at [1125, 547] on link "Rendez-vous sur iStock ↗" at bounding box center [1148, 547] width 248 height 166
